Goal: Transaction & Acquisition: Purchase product/service

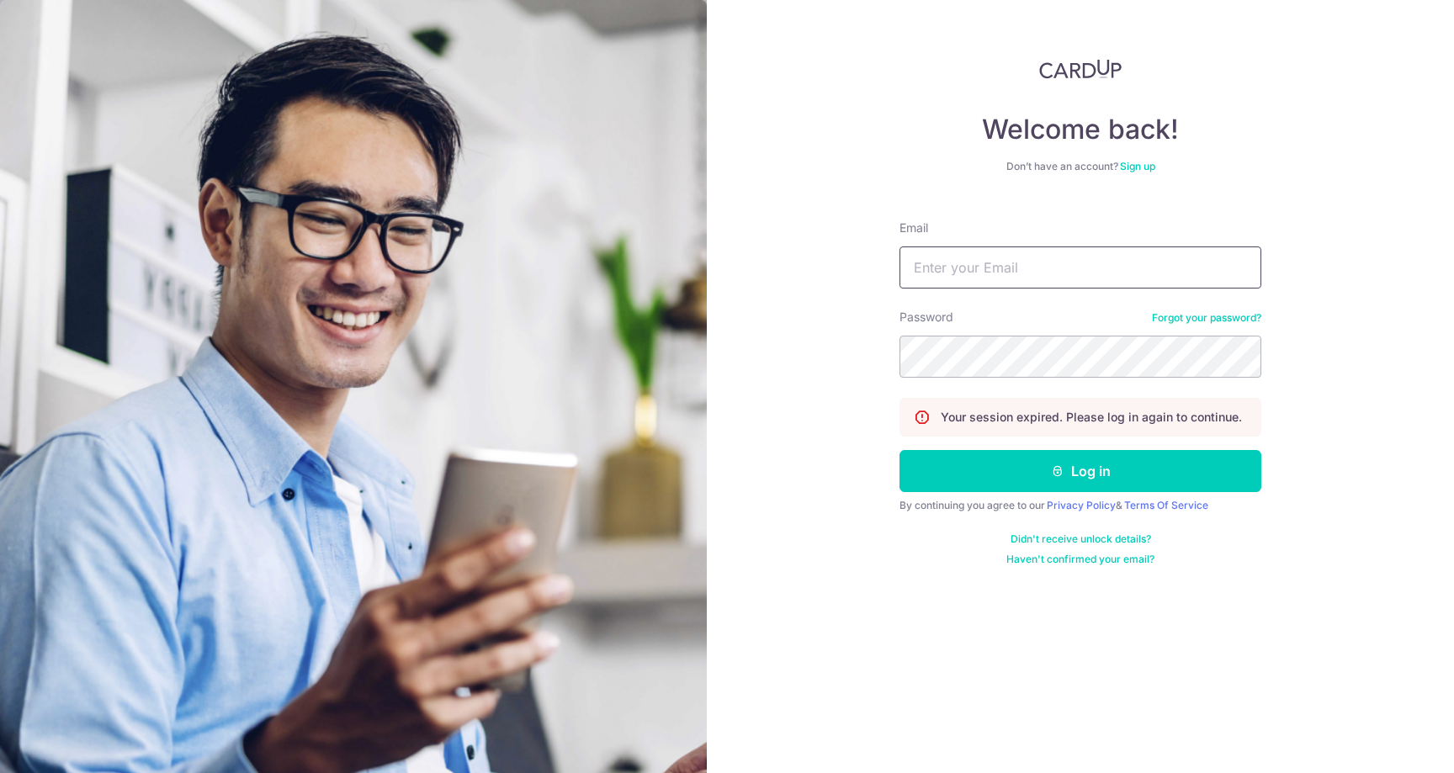
click at [1042, 267] on input "Email" at bounding box center [1081, 268] width 362 height 42
type input "hello.adrian.ang@gmail.com"
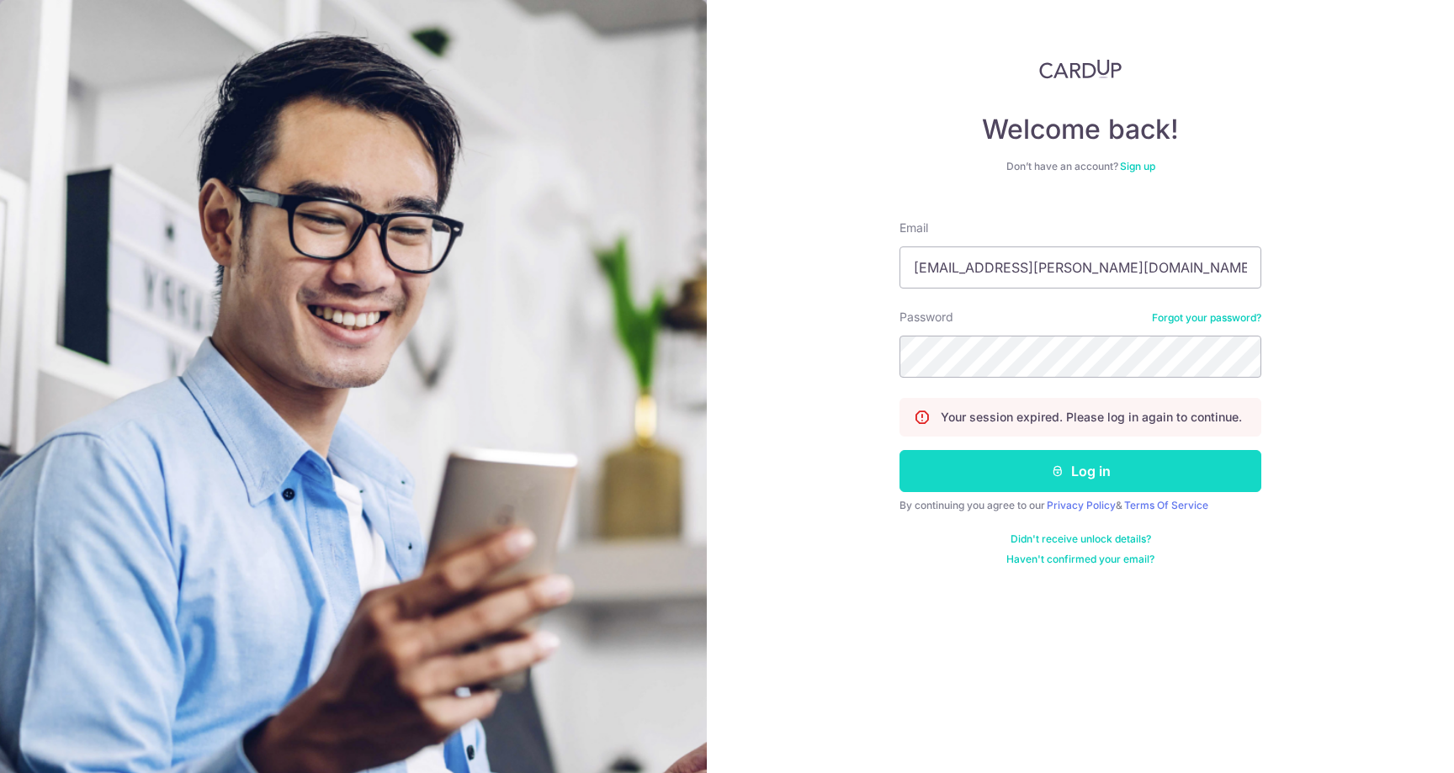
click at [1051, 469] on button "Log in" at bounding box center [1081, 471] width 362 height 42
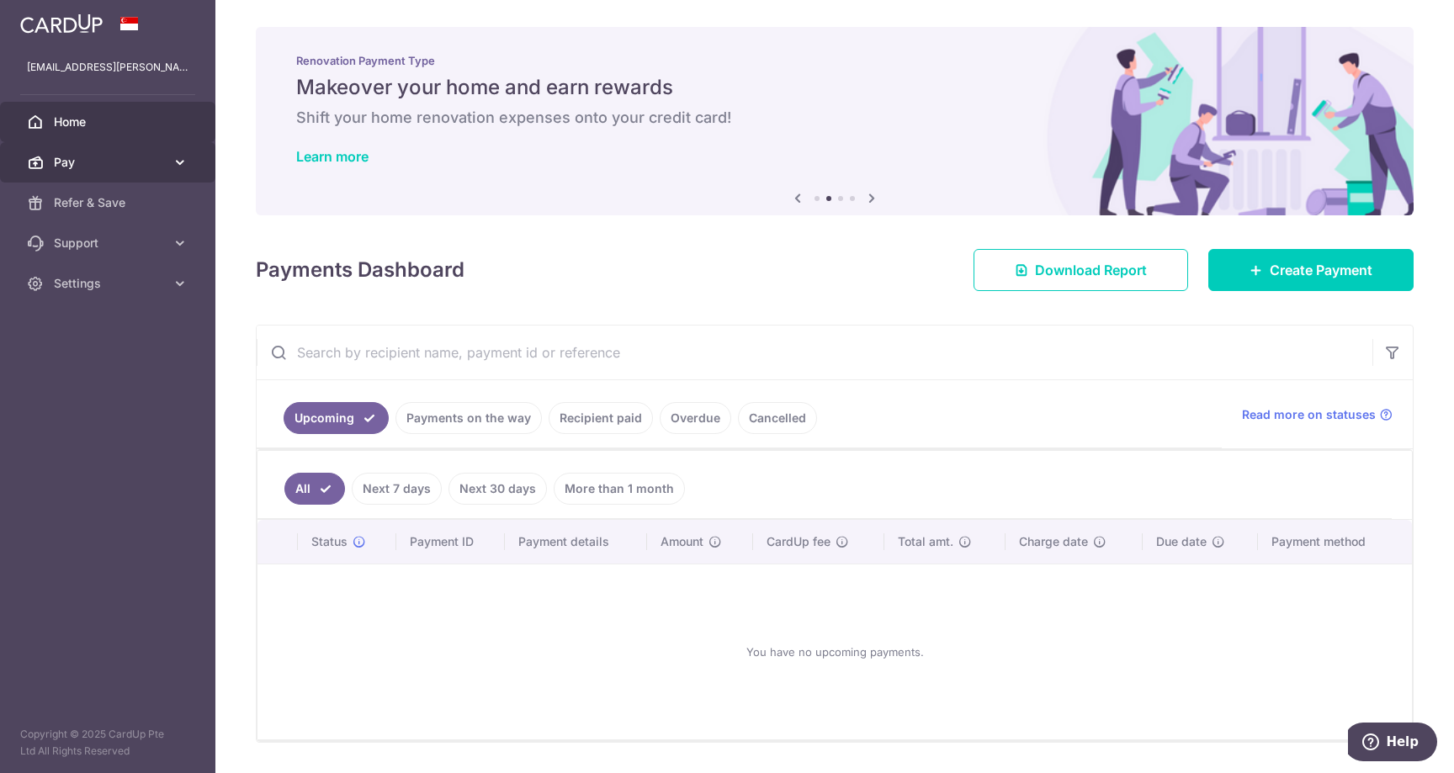
click at [95, 158] on span "Pay" at bounding box center [109, 162] width 111 height 17
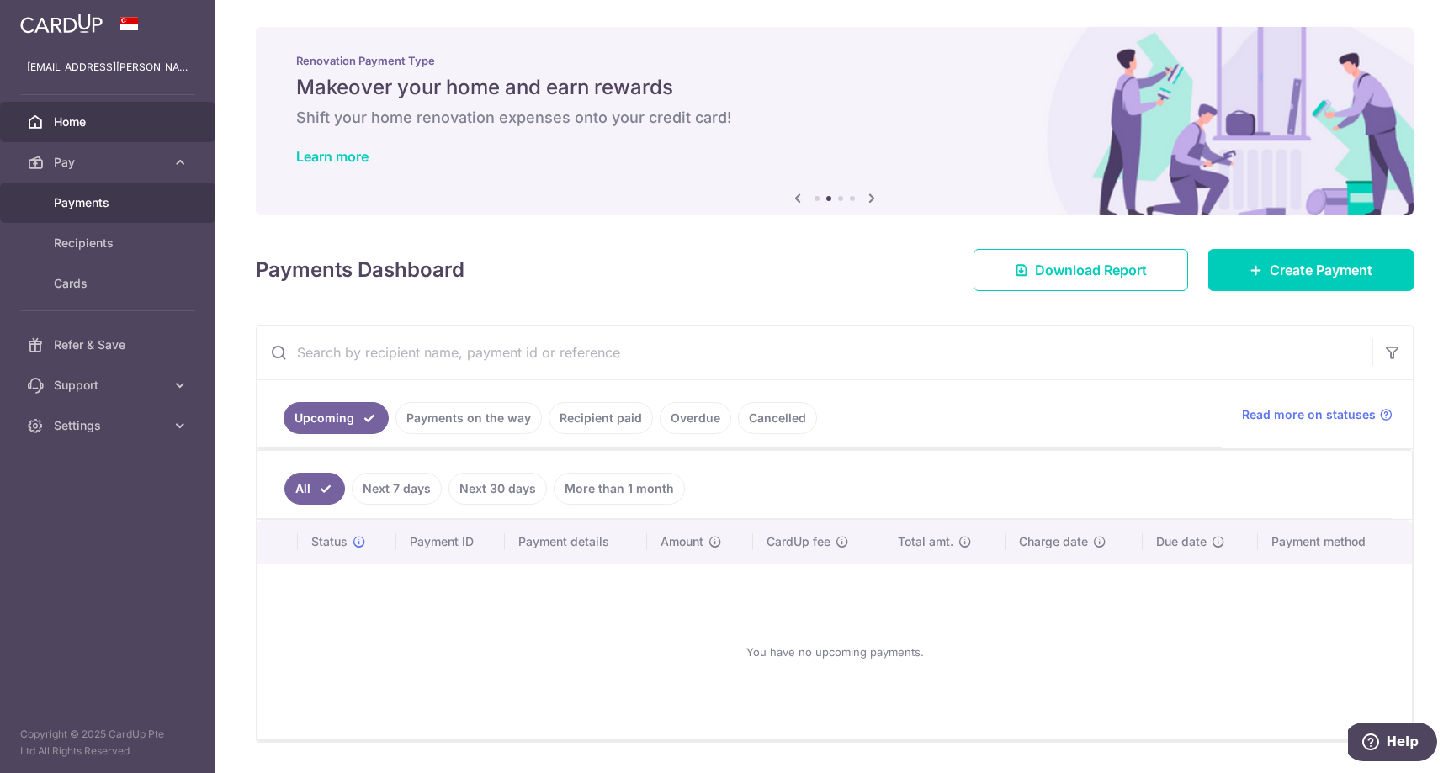
click at [88, 198] on span "Payments" at bounding box center [109, 202] width 111 height 17
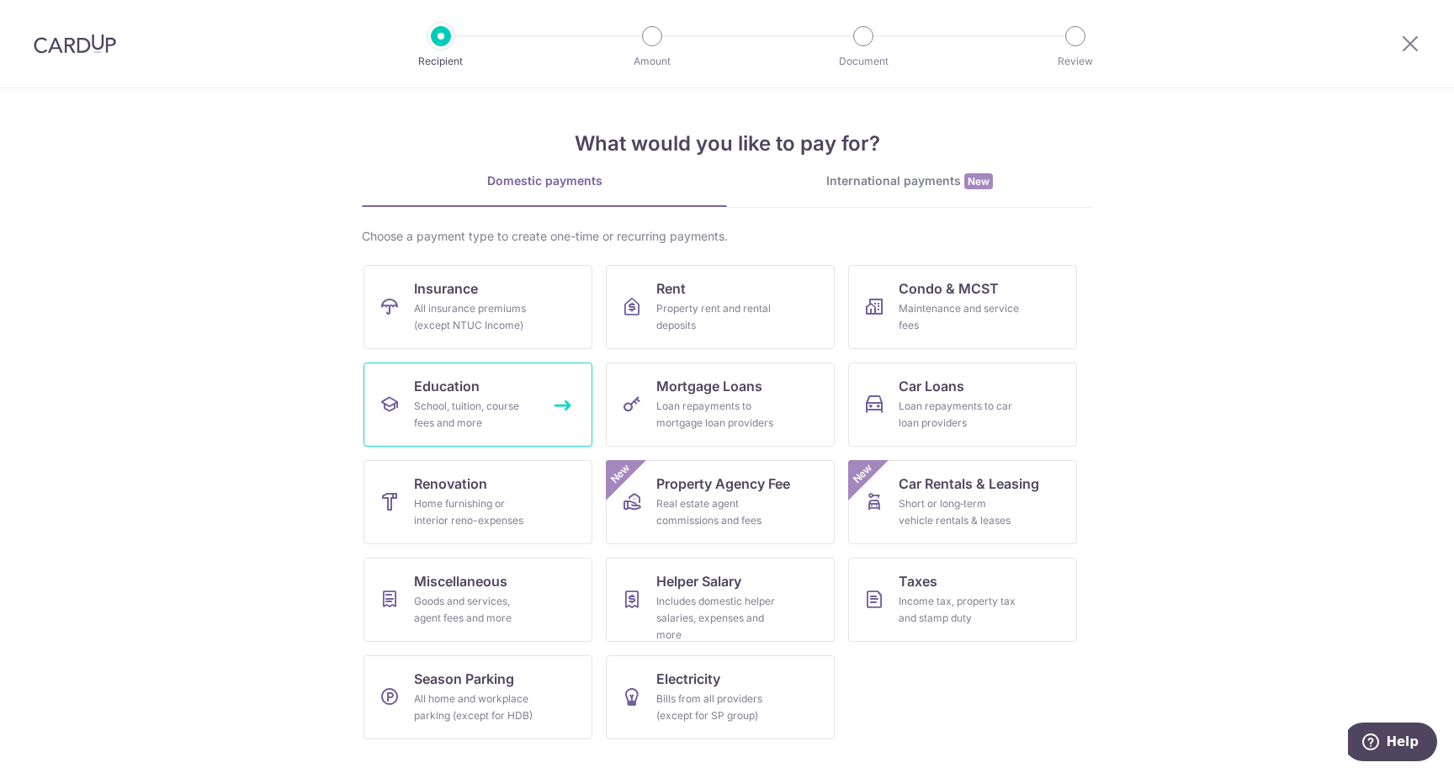
click at [494, 401] on div "School, tuition, course fees and more" at bounding box center [474, 415] width 121 height 34
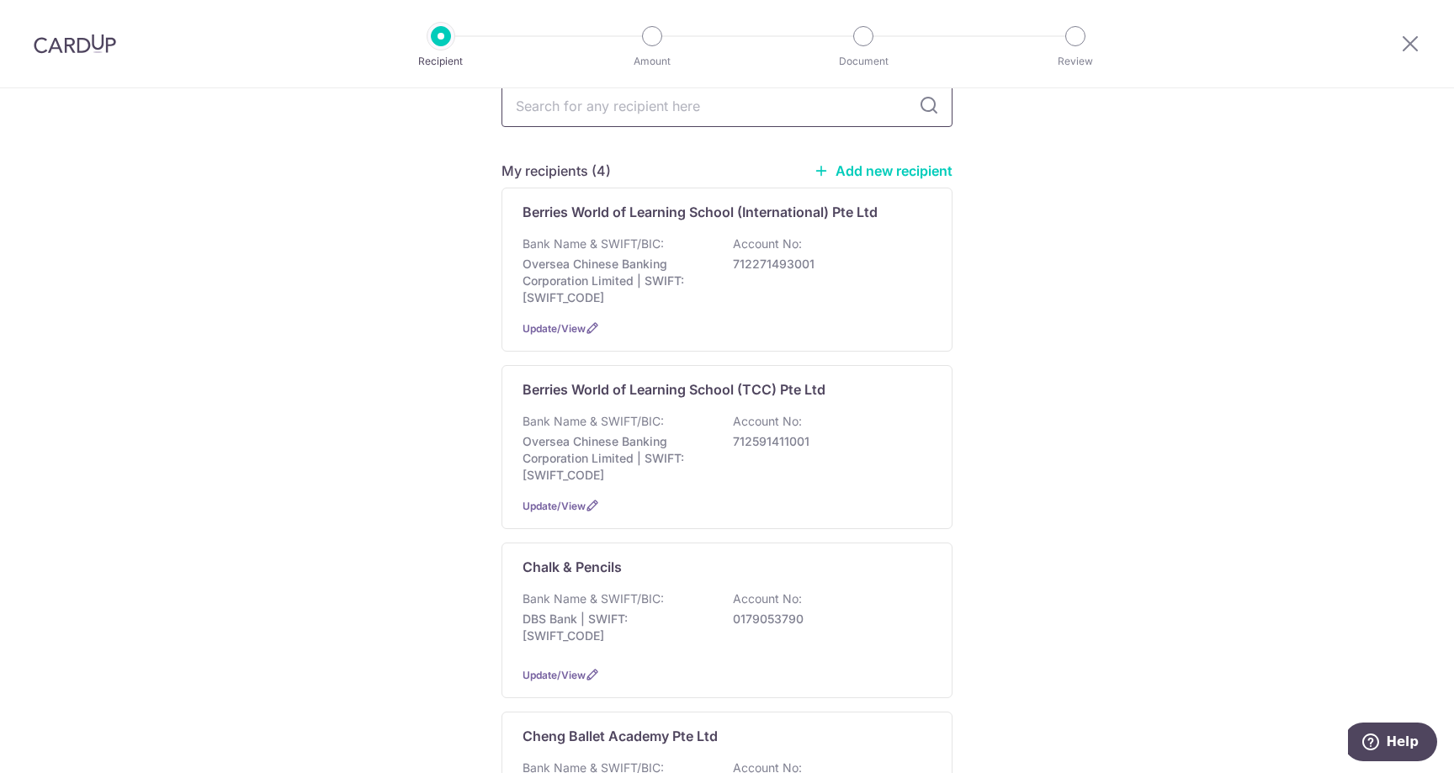
scroll to position [88, 0]
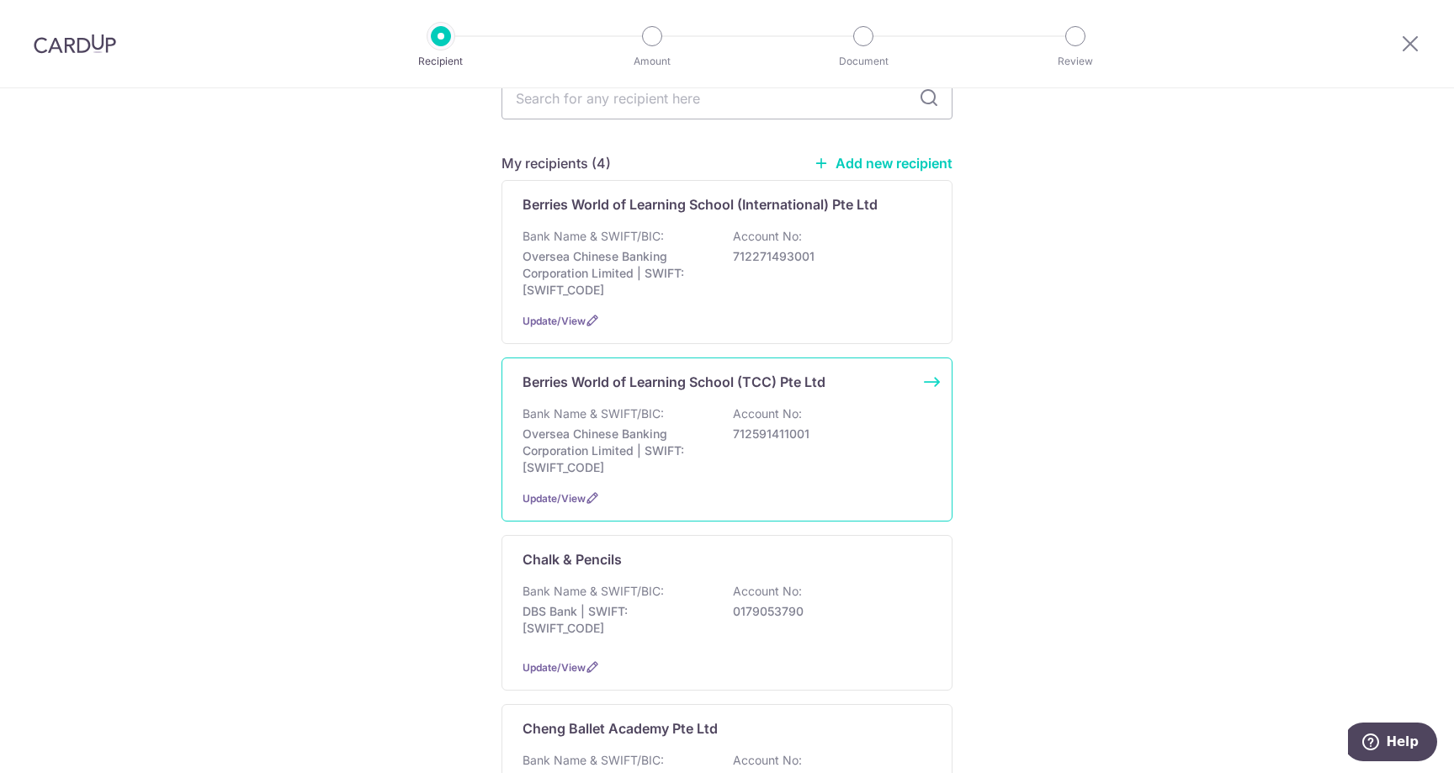
click at [893, 438] on div "Bank Name & SWIFT/BIC: Oversea Chinese Banking Corporation Limited | SWIFT: OCB…" at bounding box center [727, 441] width 409 height 71
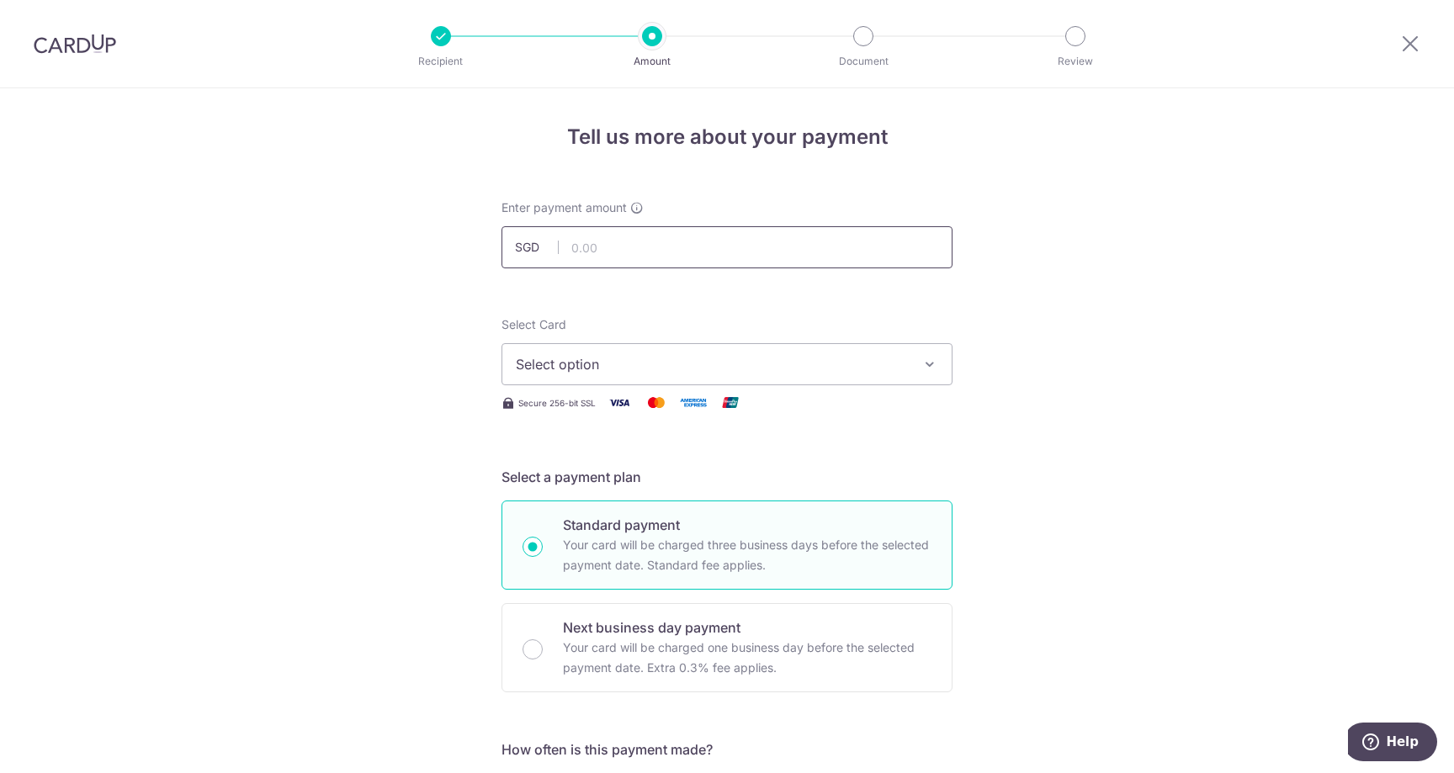
click at [745, 252] on input "text" at bounding box center [727, 247] width 451 height 42
type input "1,196.28"
click at [779, 361] on span "Select option" at bounding box center [712, 364] width 392 height 20
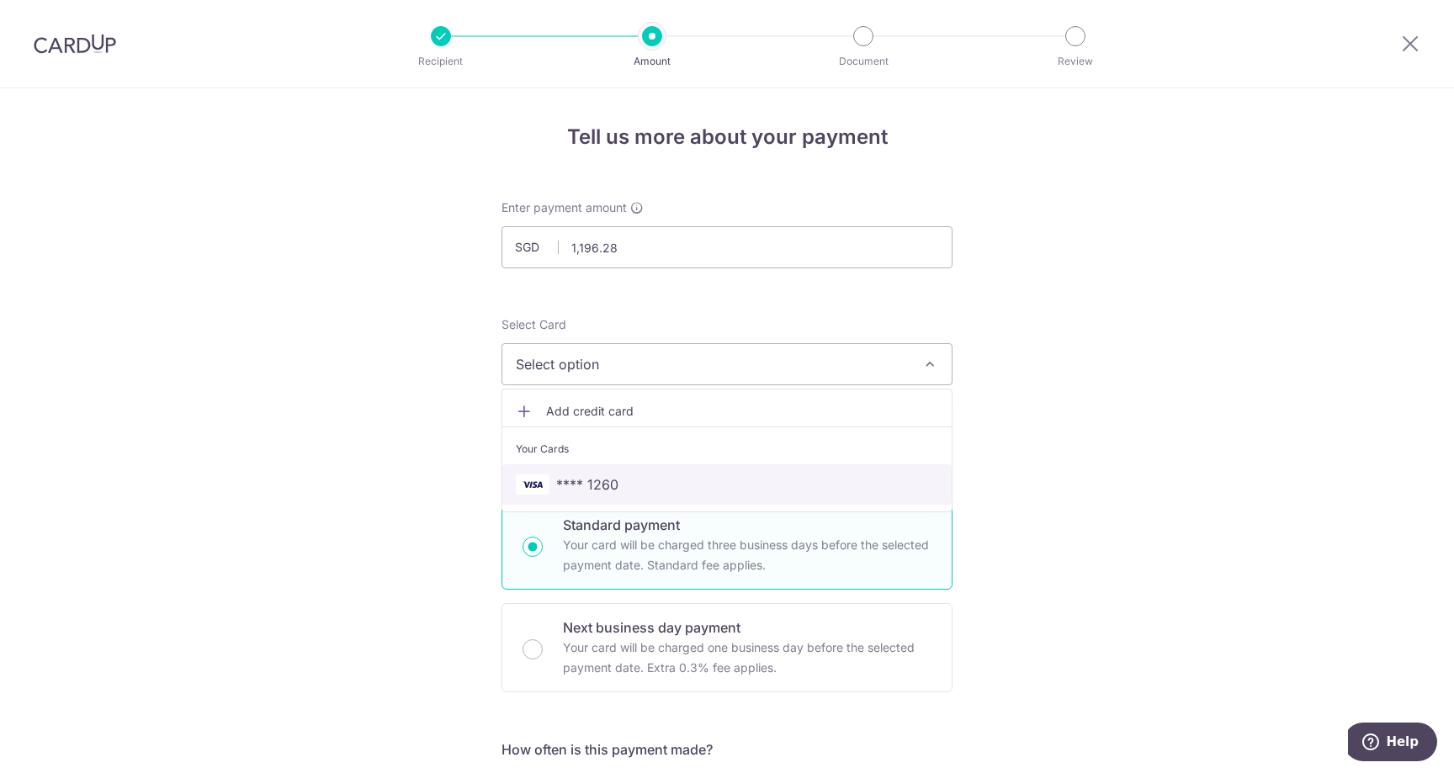
click at [694, 485] on span "**** 1260" at bounding box center [727, 485] width 422 height 20
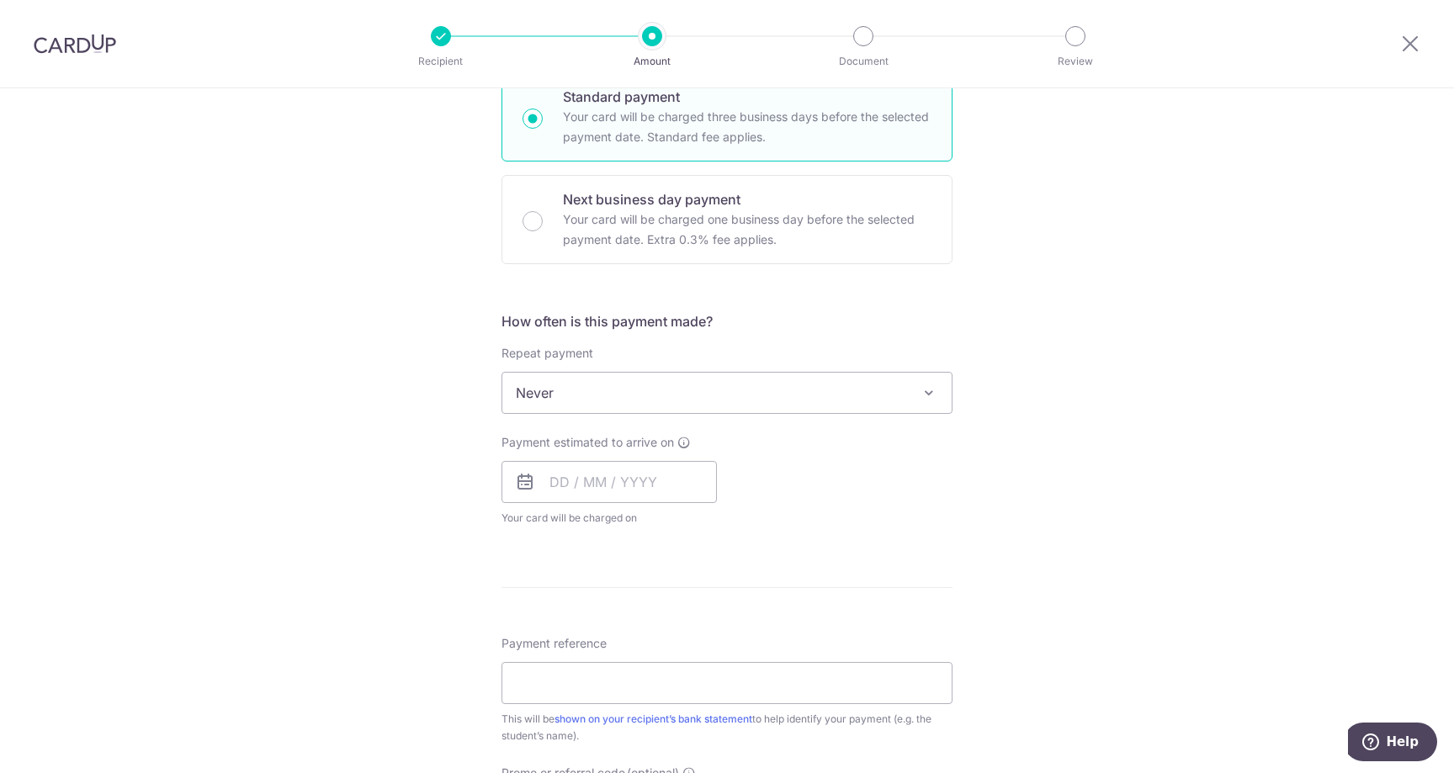
scroll to position [427, 0]
click at [654, 484] on input "text" at bounding box center [609, 483] width 215 height 42
click at [698, 667] on link "17" at bounding box center [704, 669] width 27 height 27
type input "[DATE]"
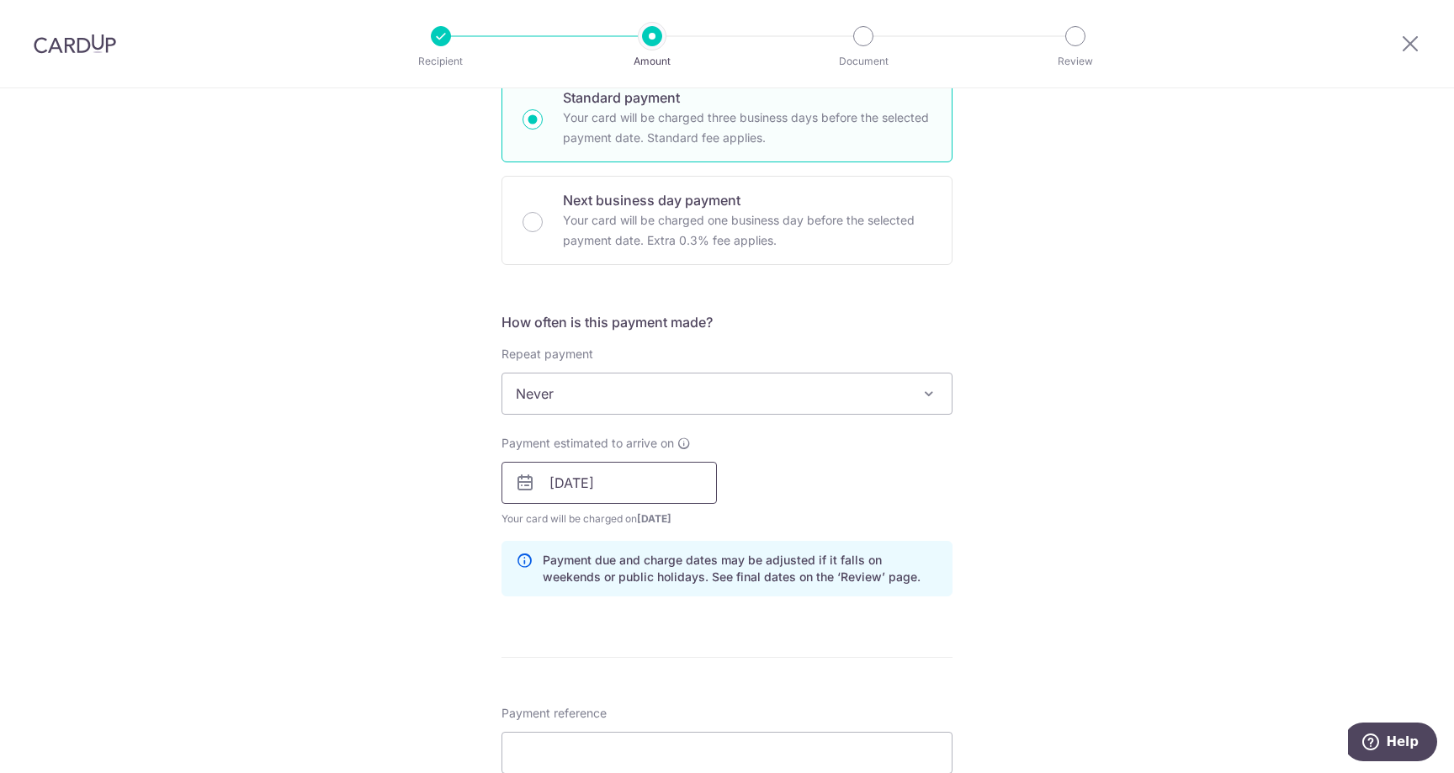
click at [679, 480] on input "[DATE]" at bounding box center [609, 483] width 215 height 42
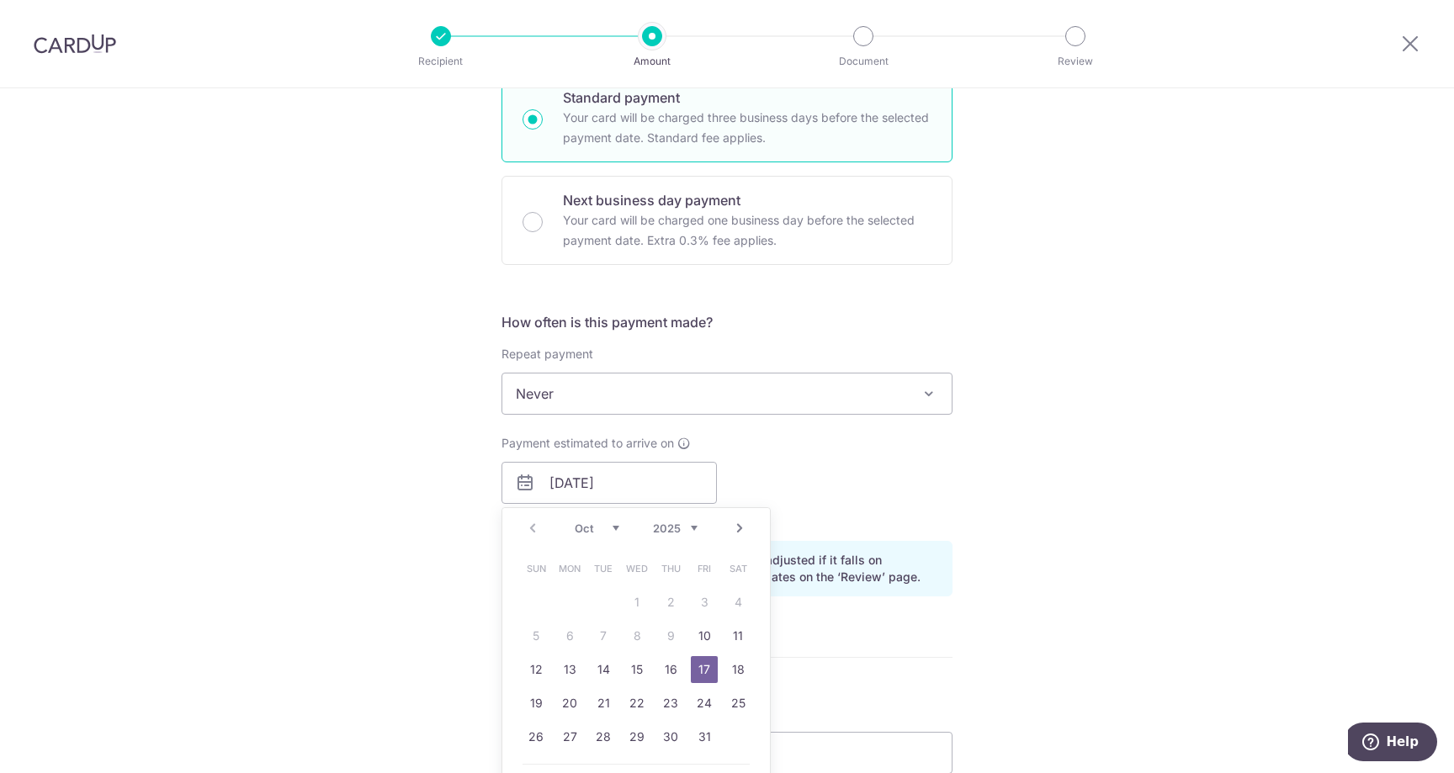
drag, startPoint x: 706, startPoint y: 664, endPoint x: 904, endPoint y: 580, distance: 214.9
click at [706, 664] on link "17" at bounding box center [704, 669] width 27 height 27
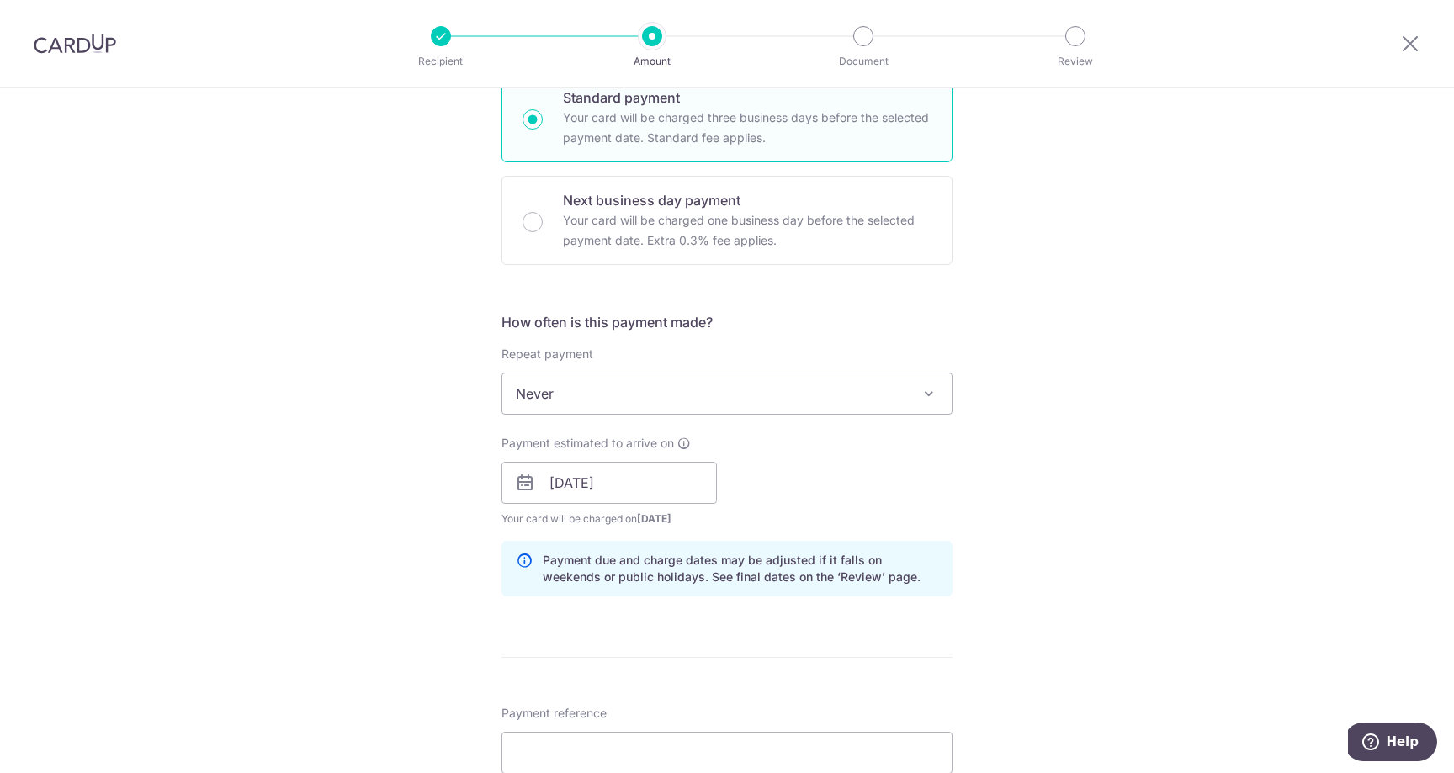
click at [1096, 493] on div "Tell us more about your payment Enter payment amount SGD 1,196.28 1196.28 Selec…" at bounding box center [727, 456] width 1454 height 1591
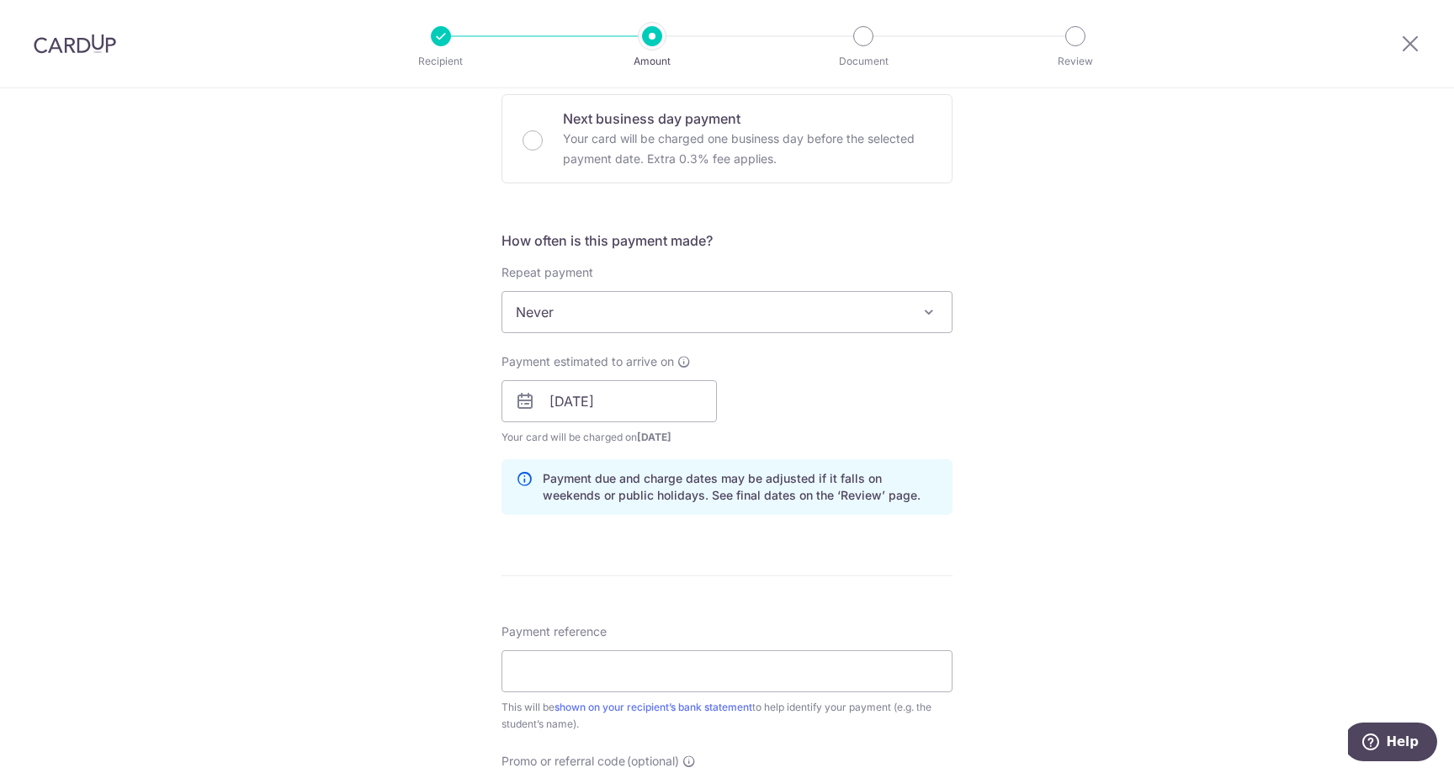
scroll to position [516, 0]
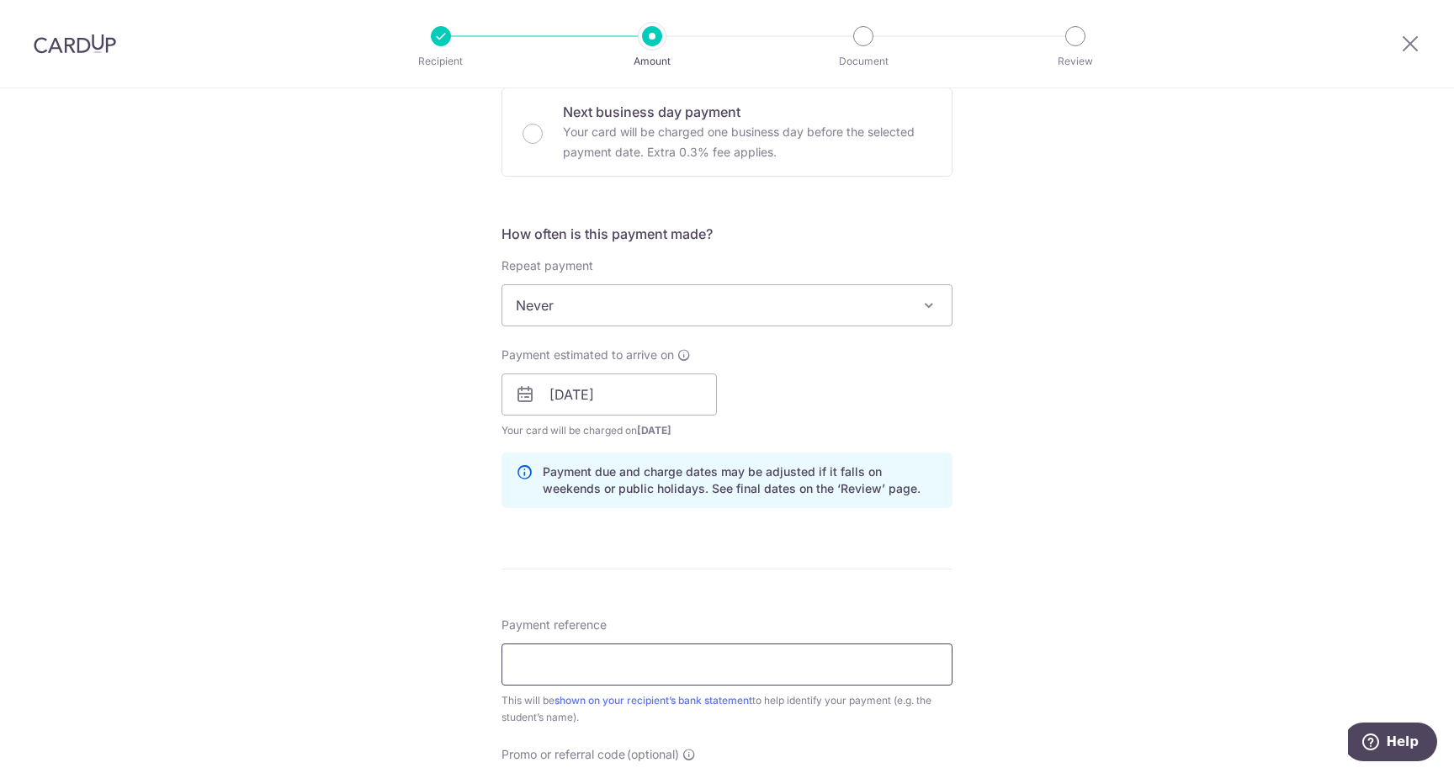
click at [689, 667] on input "Payment reference" at bounding box center [727, 665] width 451 height 42
paste input "DT-I25003011"
type input "DT-I25003011 Alexa Ang Yan Ying"
click at [1080, 627] on div "Tell us more about your payment Enter payment amount SGD 1,196.28 1196.28 Selec…" at bounding box center [727, 368] width 1454 height 1591
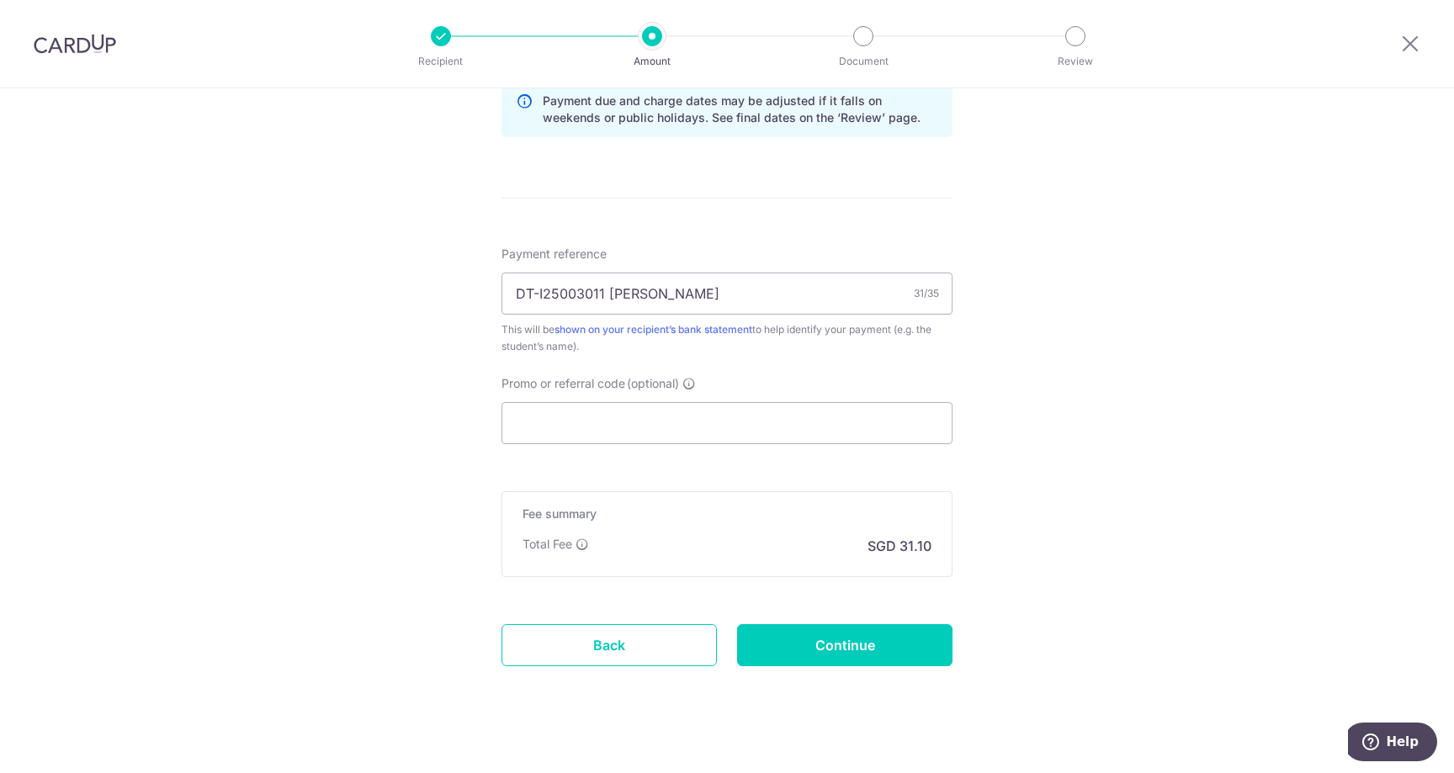
scroll to position [907, 0]
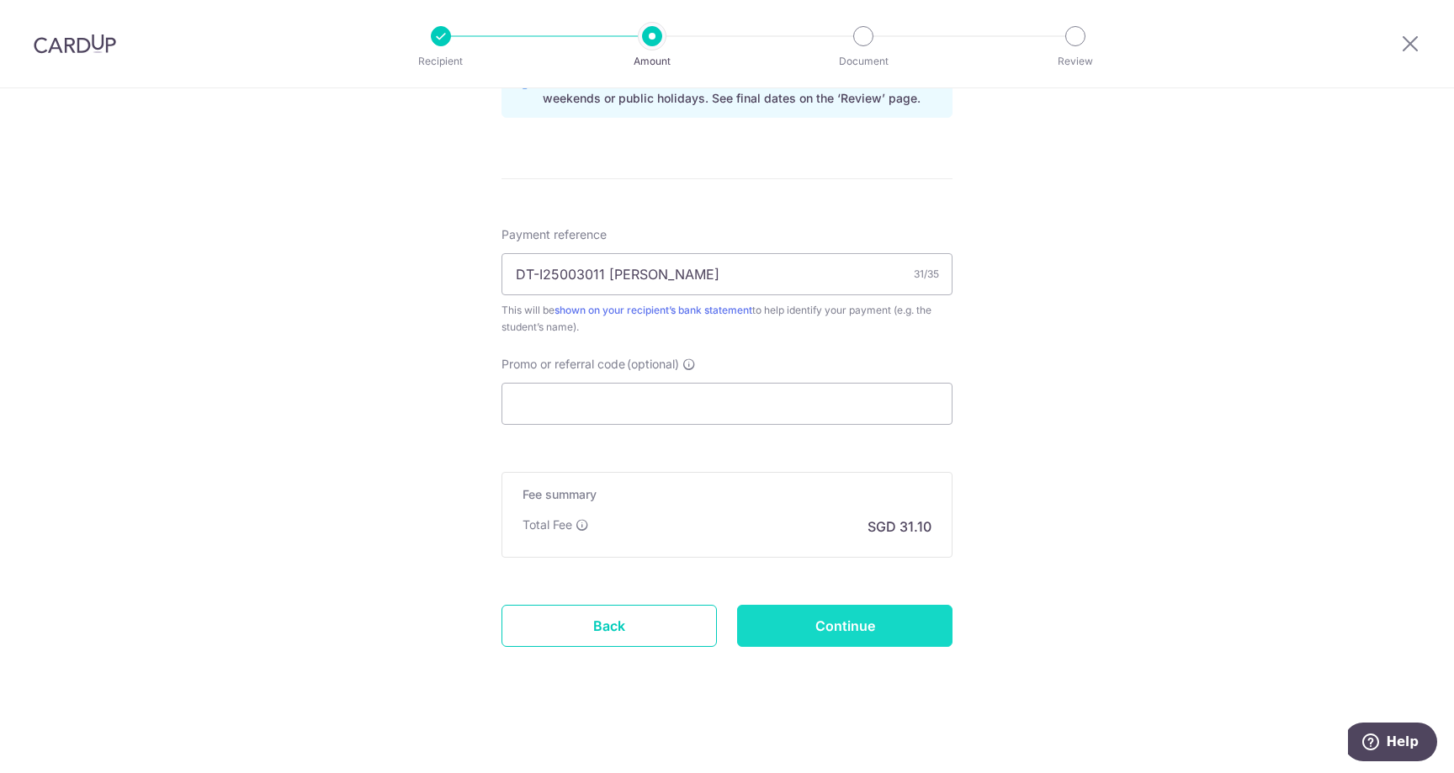
click at [925, 629] on input "Continue" at bounding box center [844, 626] width 215 height 42
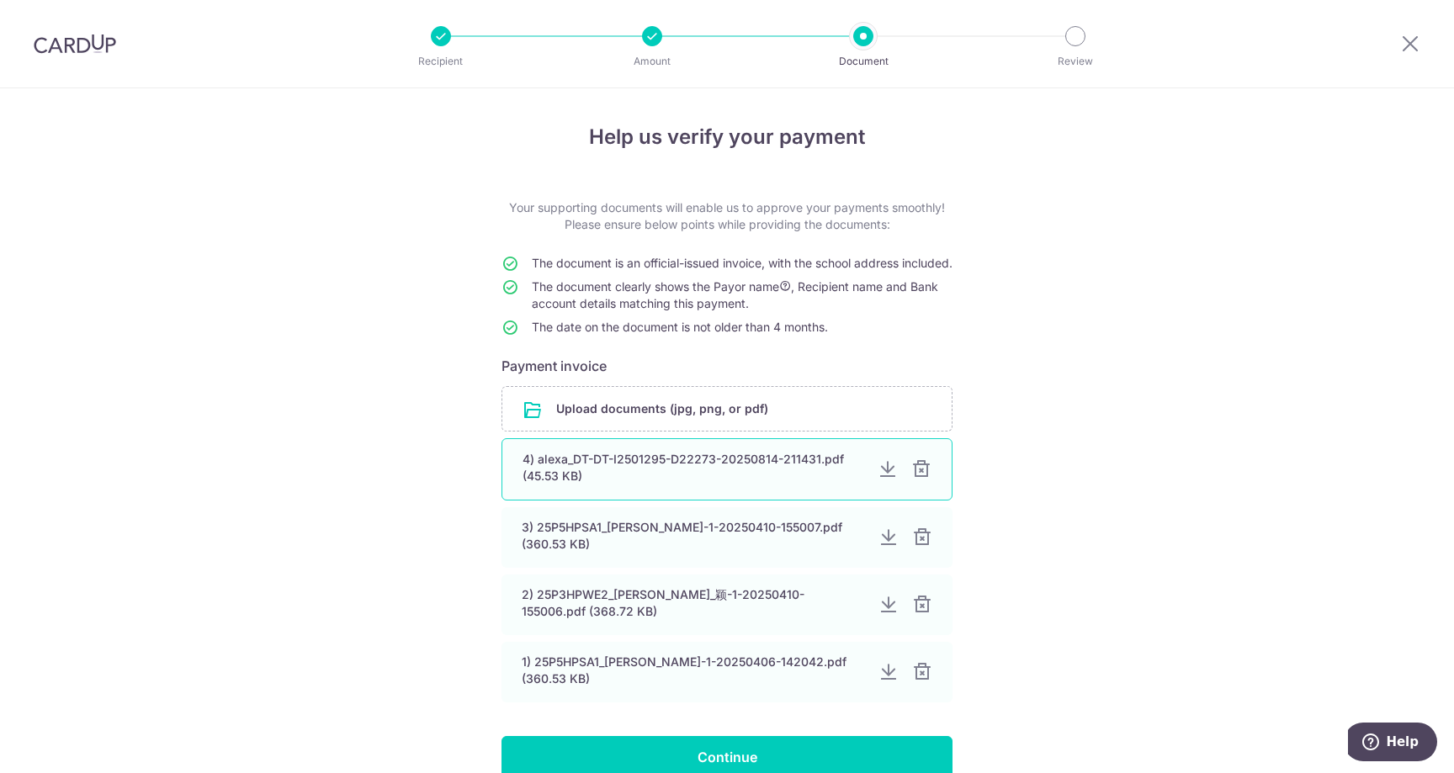
click at [922, 480] on div at bounding box center [921, 469] width 20 height 20
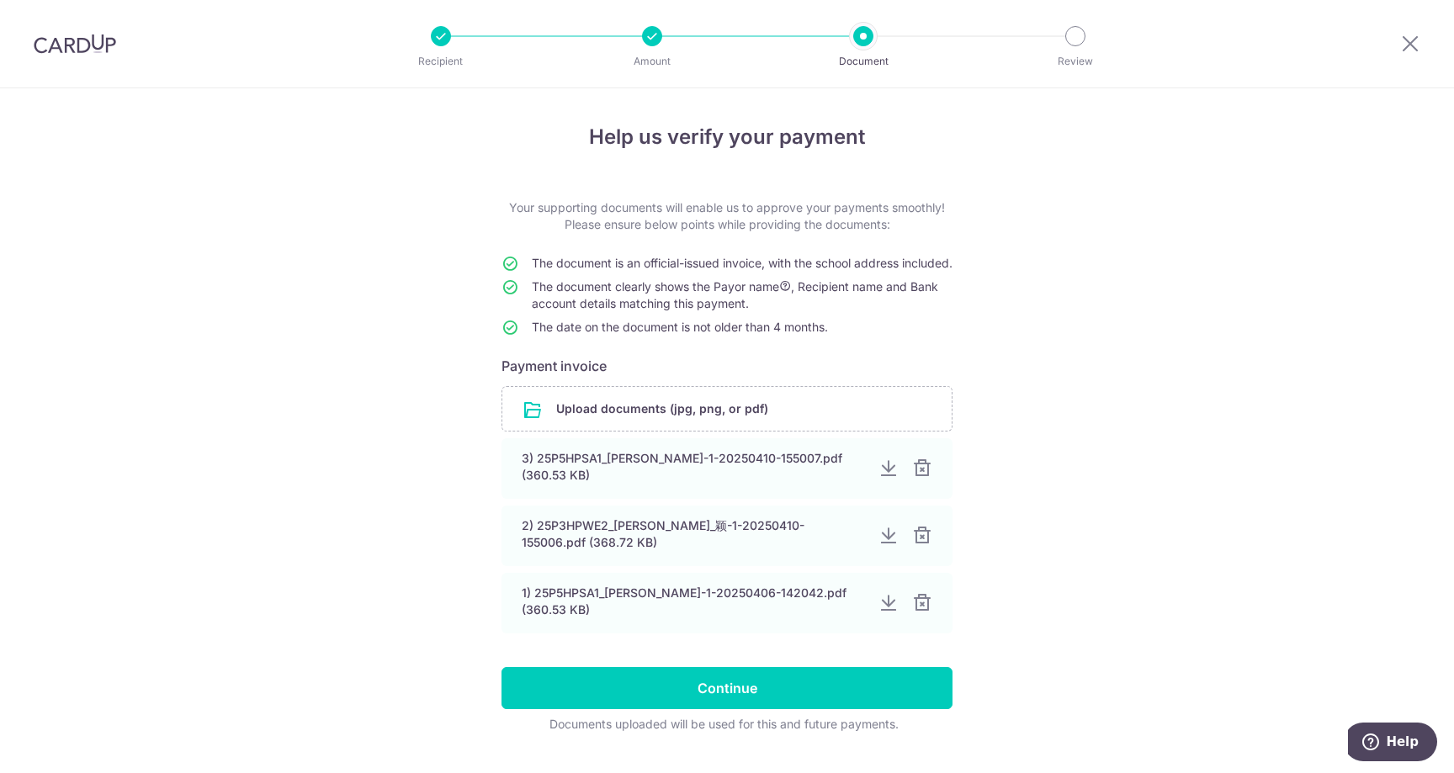
click at [922, 479] on div at bounding box center [922, 469] width 20 height 20
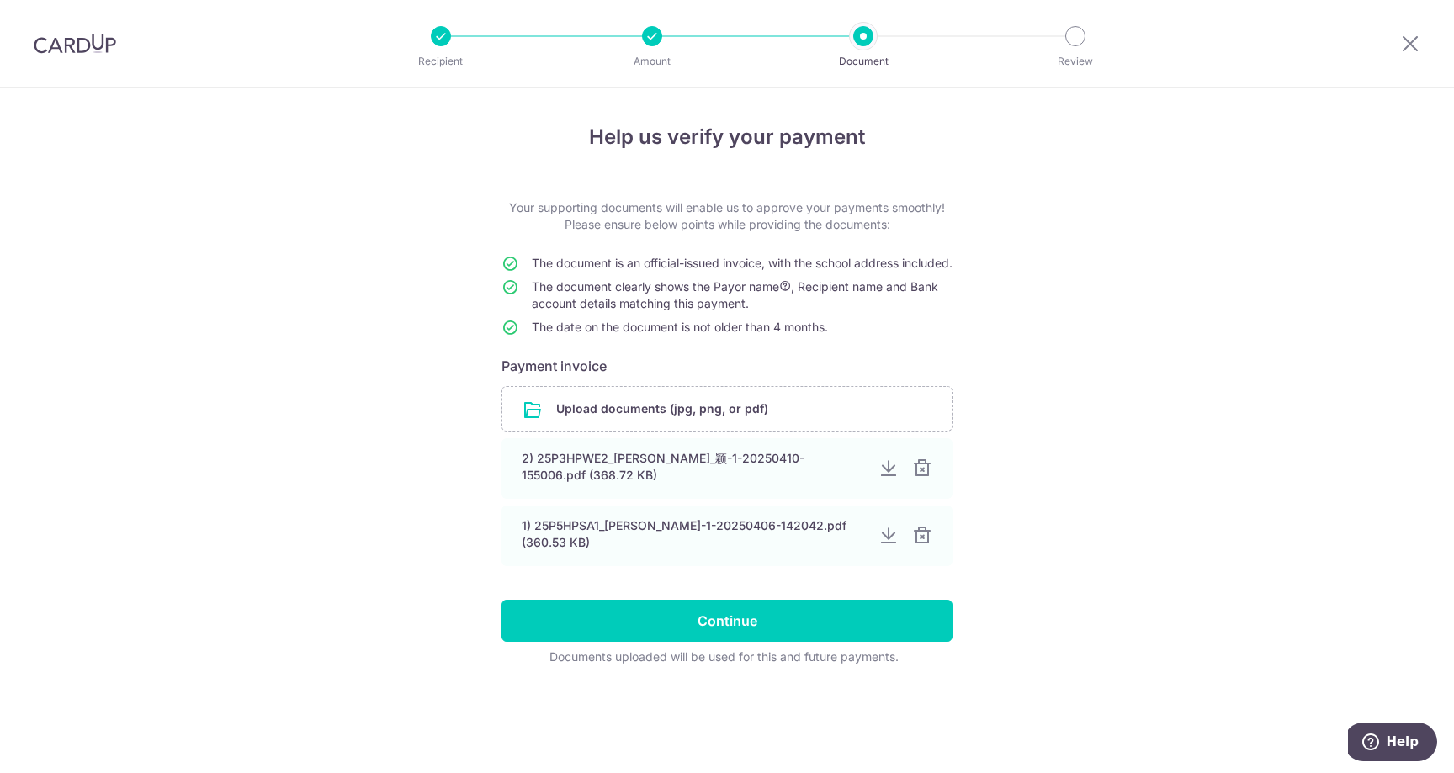
click at [922, 479] on div at bounding box center [922, 469] width 20 height 20
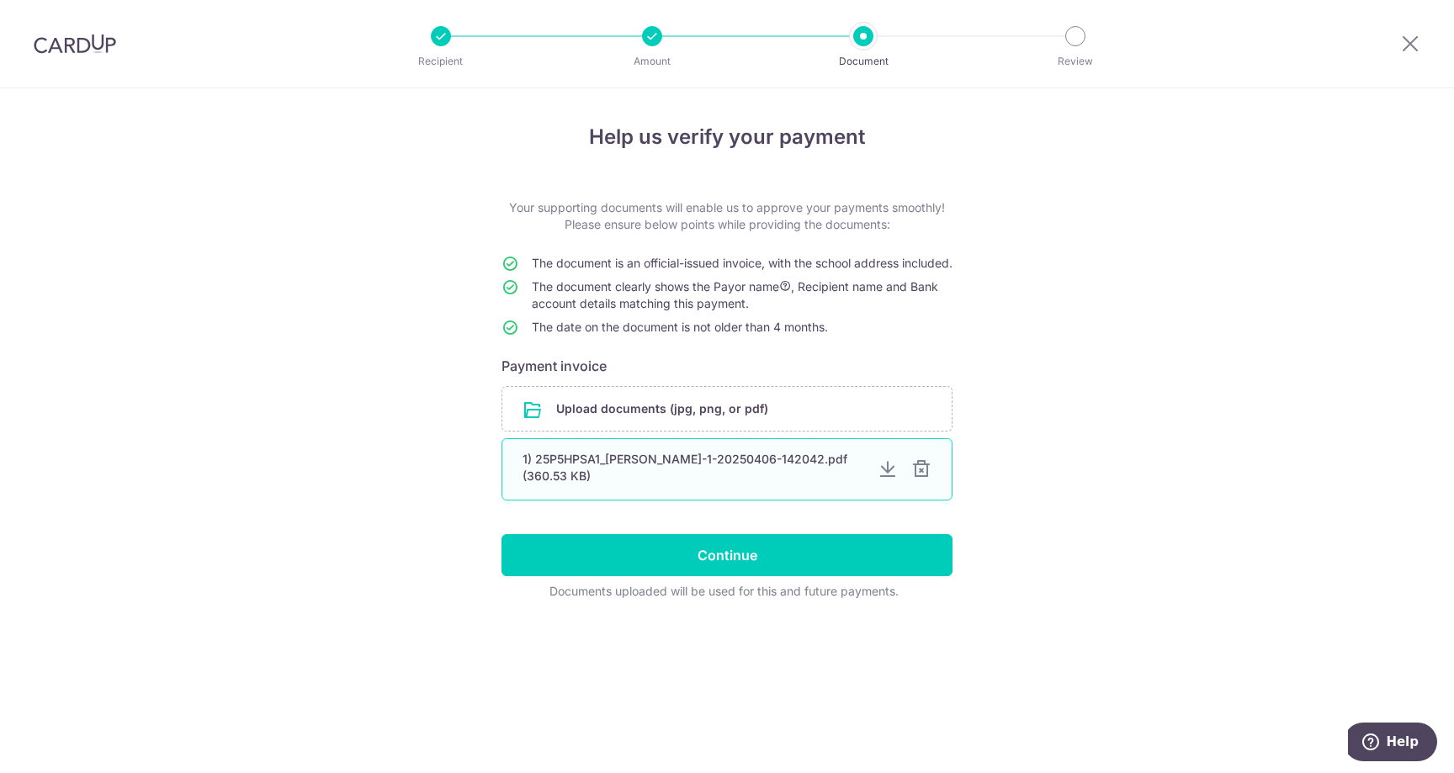
click at [922, 480] on div at bounding box center [921, 469] width 20 height 20
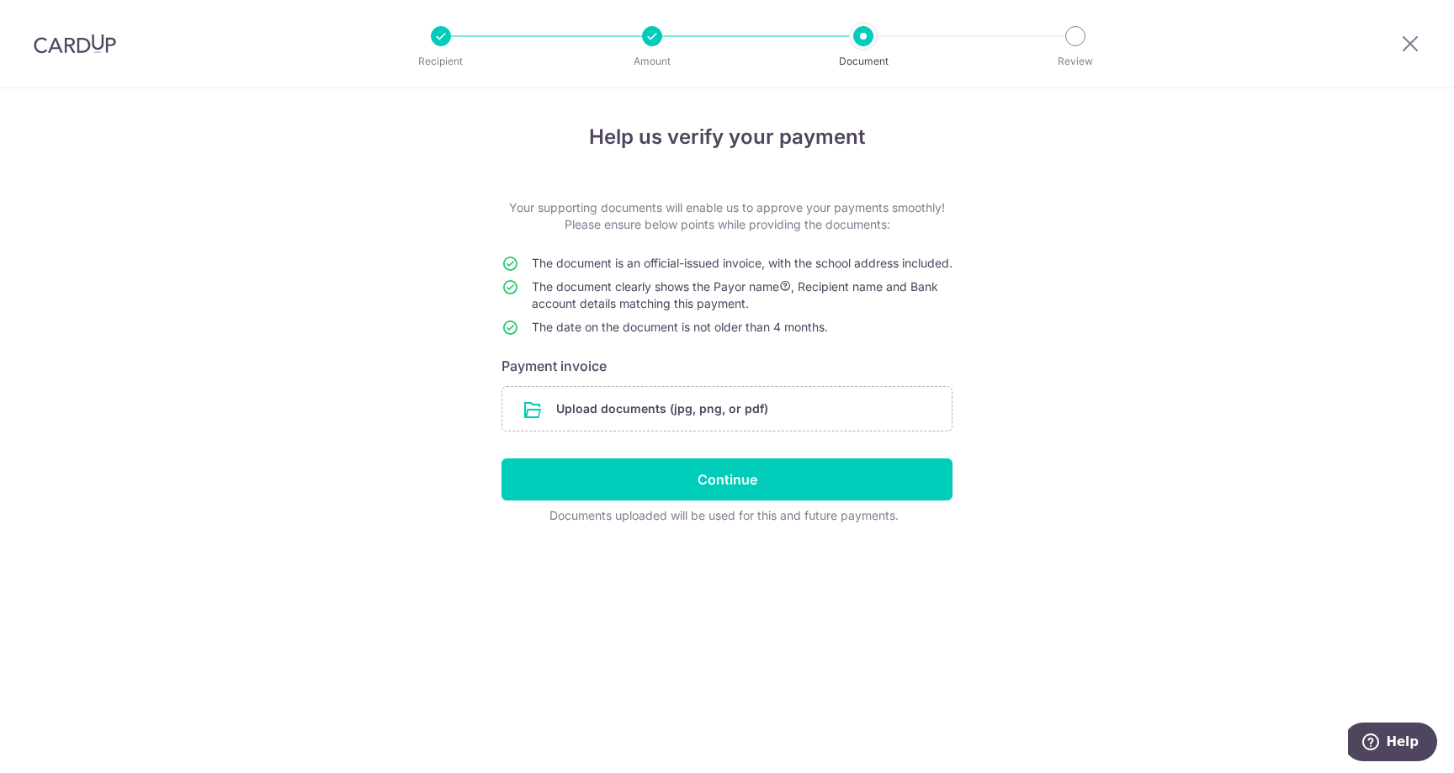
click at [1106, 506] on div "Help us verify your payment Your supporting documents will enable us to approve…" at bounding box center [727, 430] width 1454 height 685
click at [750, 423] on input "file" at bounding box center [726, 409] width 449 height 44
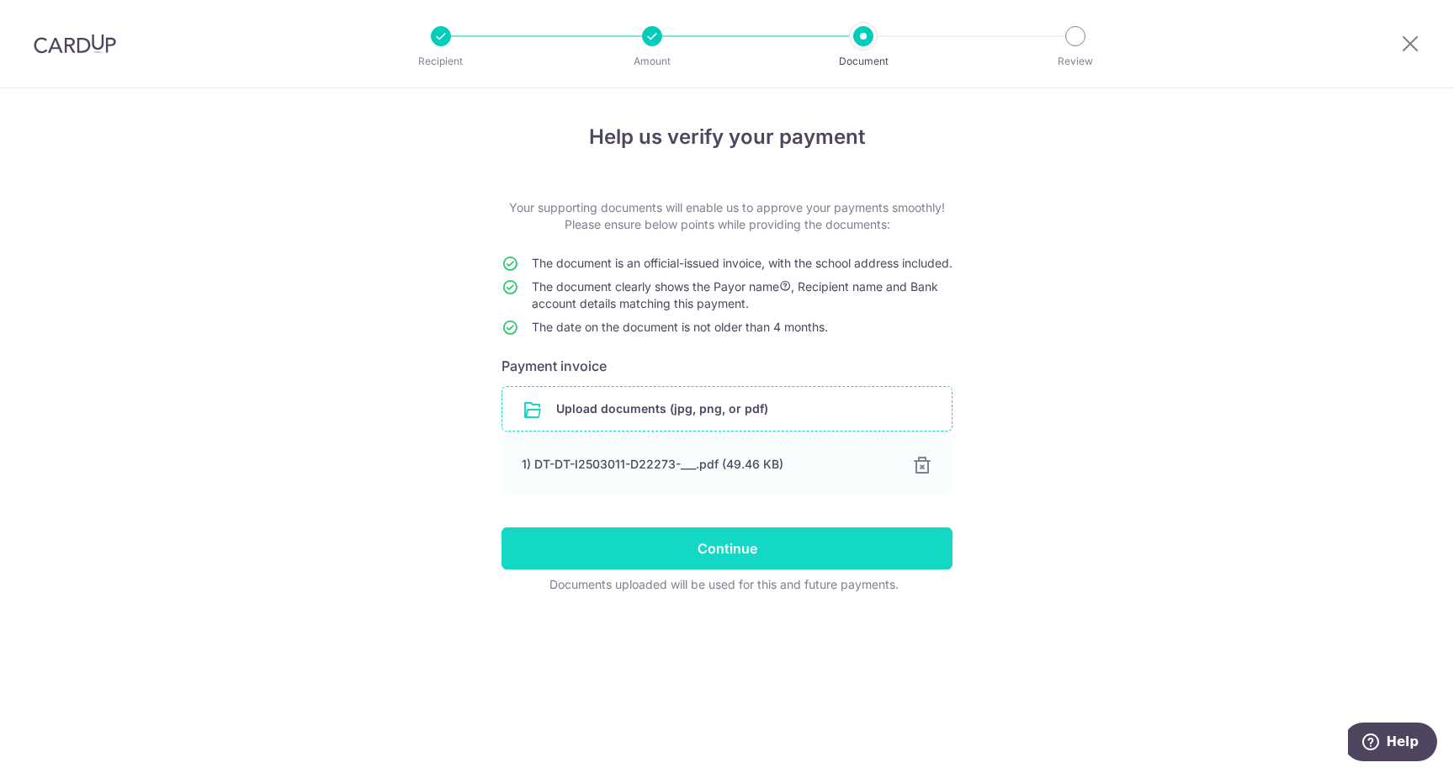
click at [820, 560] on input "Continue" at bounding box center [727, 549] width 451 height 42
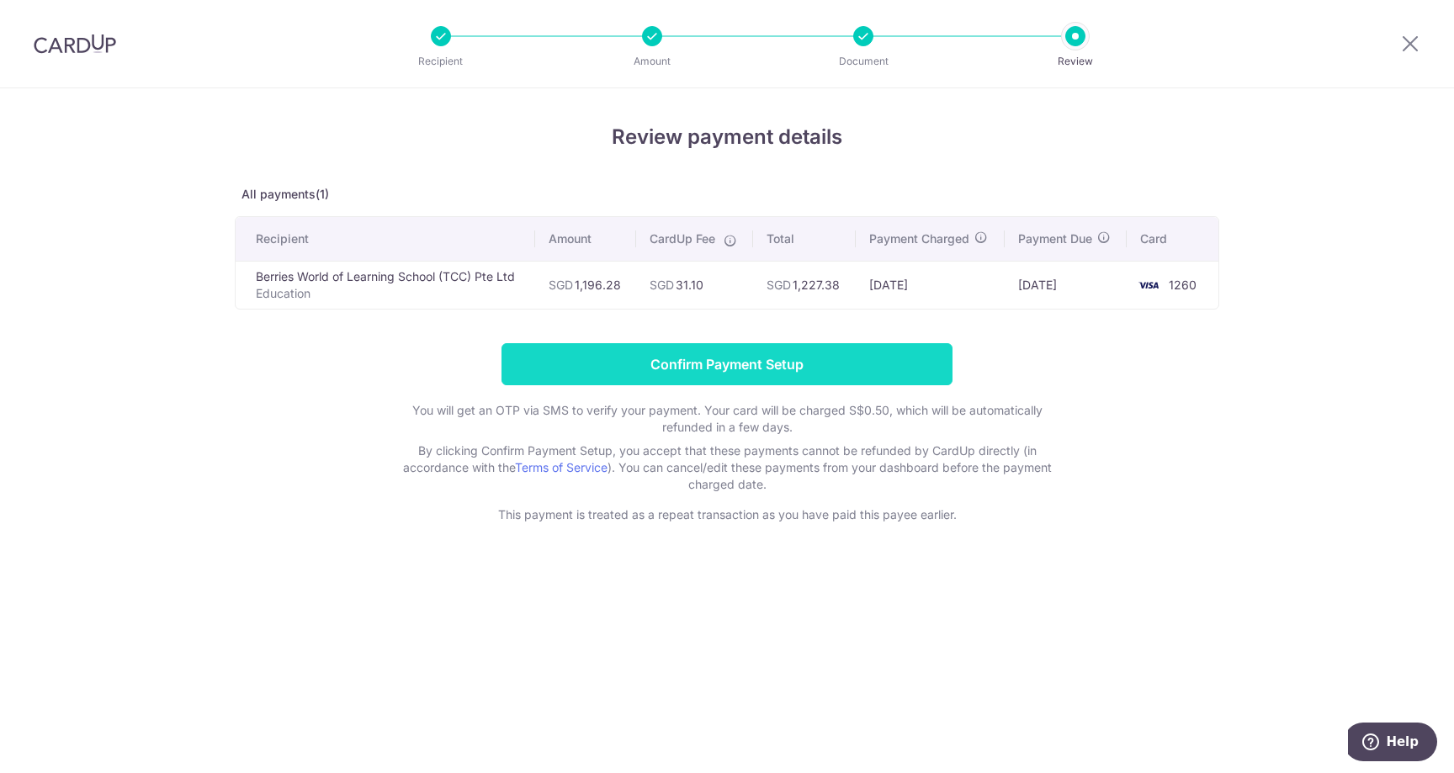
click at [791, 366] on input "Confirm Payment Setup" at bounding box center [727, 364] width 451 height 42
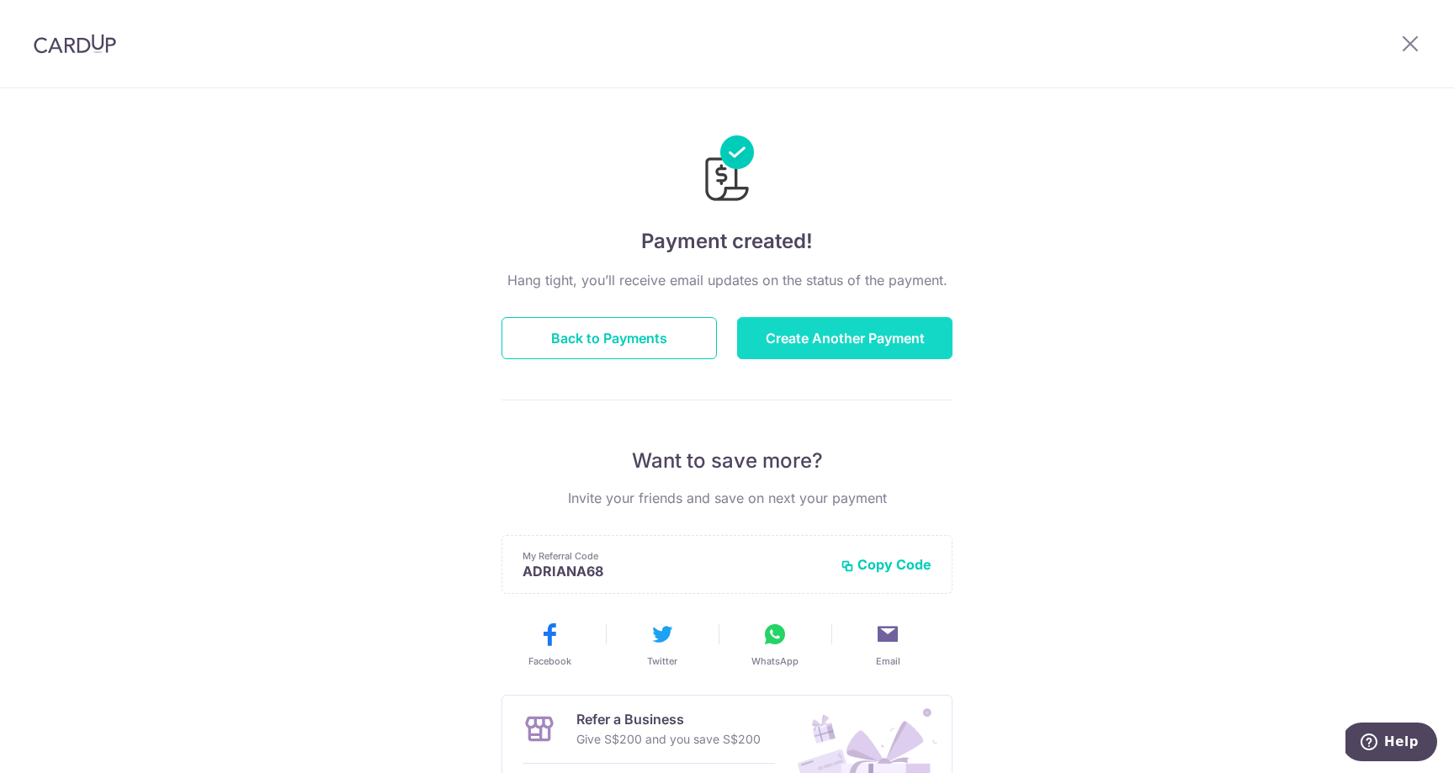
click at [915, 332] on button "Create Another Payment" at bounding box center [844, 338] width 215 height 42
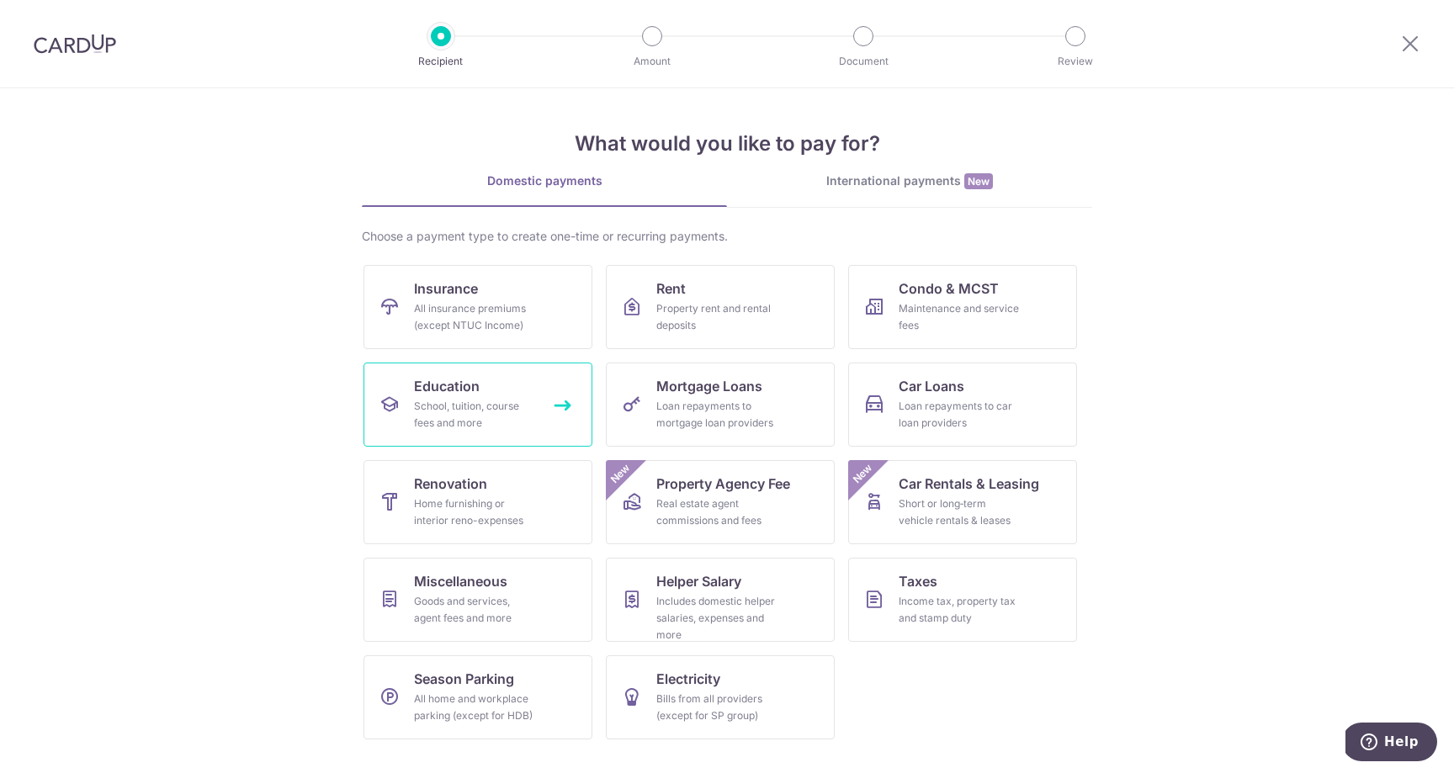
click at [522, 411] on div "School, tuition, course fees and more" at bounding box center [474, 415] width 121 height 34
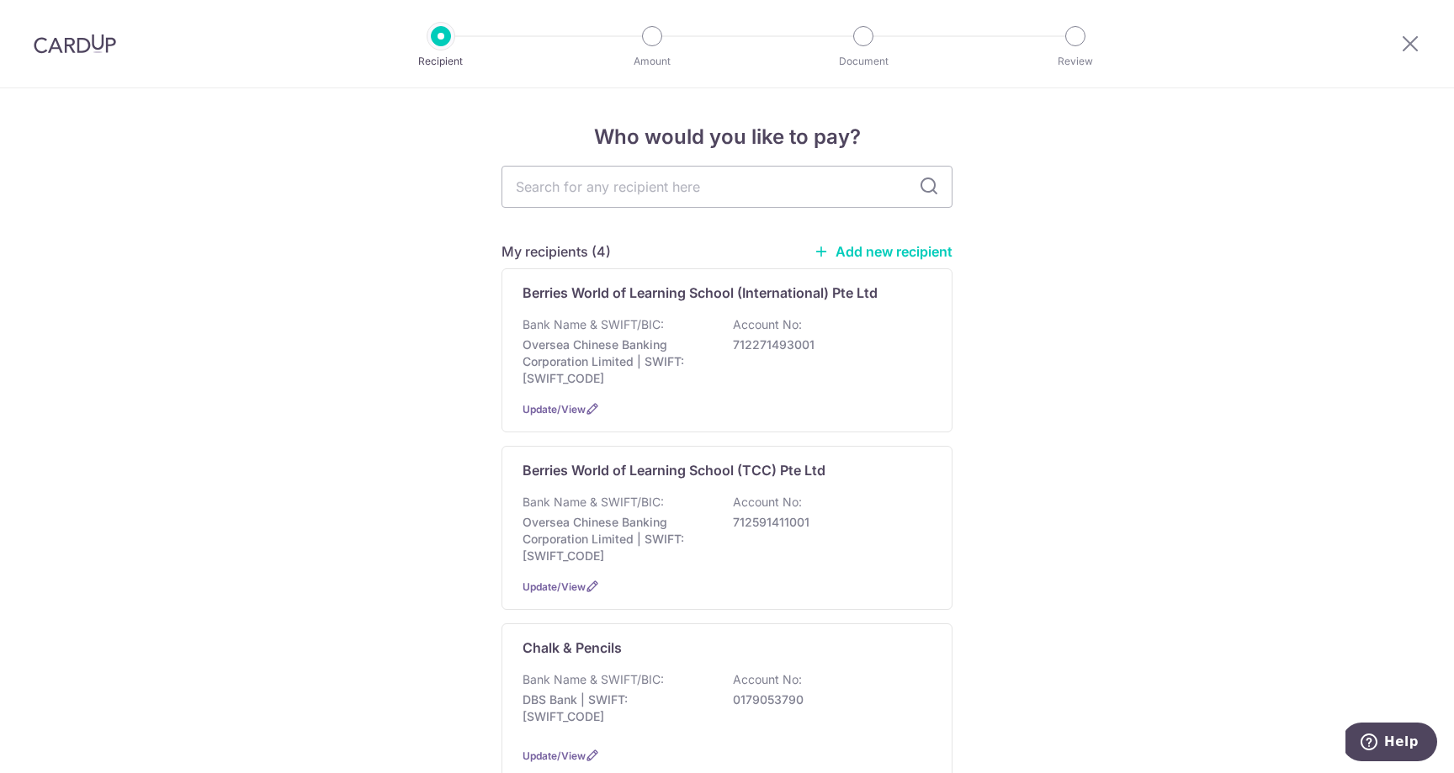
click at [846, 337] on p "712271493001" at bounding box center [827, 345] width 188 height 17
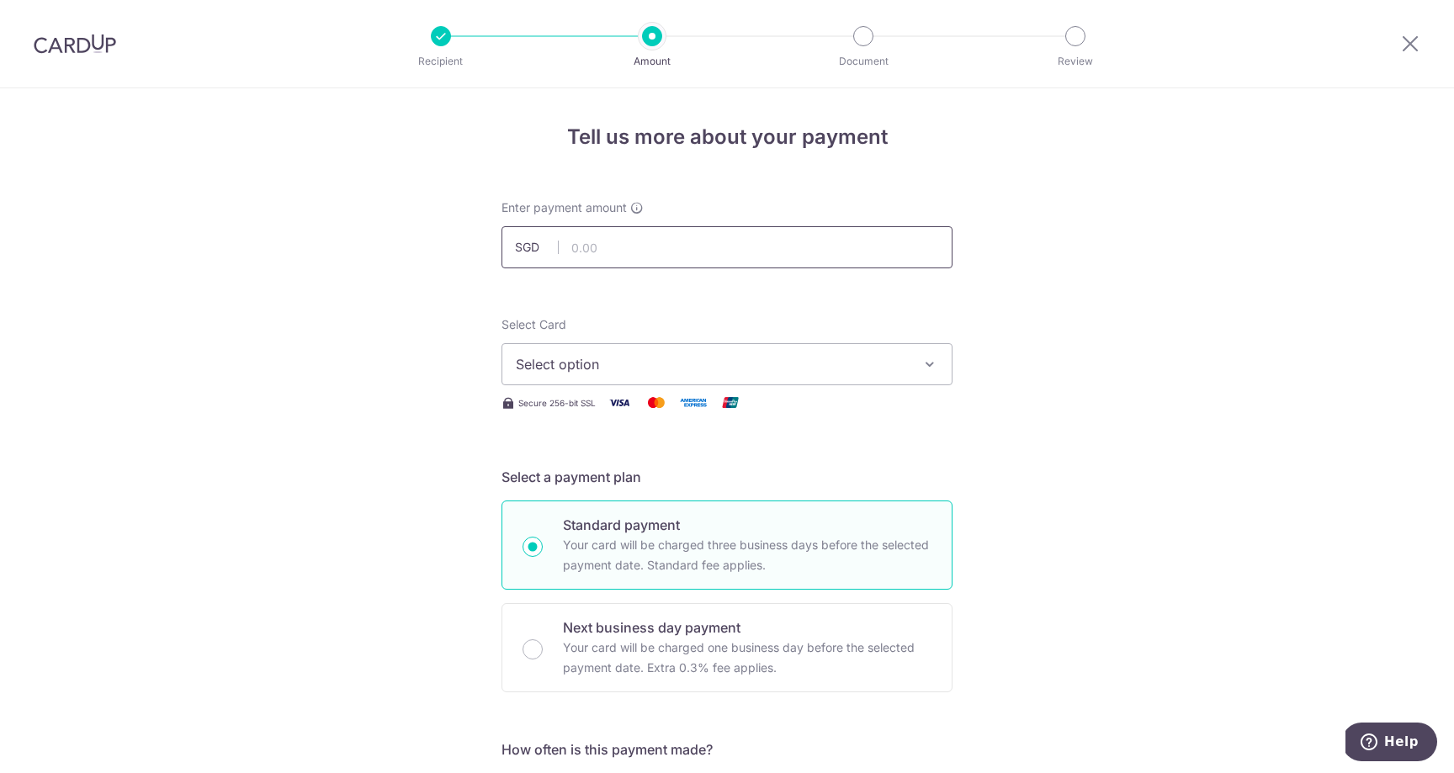
click at [792, 247] on input "text" at bounding box center [727, 247] width 451 height 42
type input "1,430.08"
click at [850, 380] on button "Select option" at bounding box center [727, 364] width 451 height 42
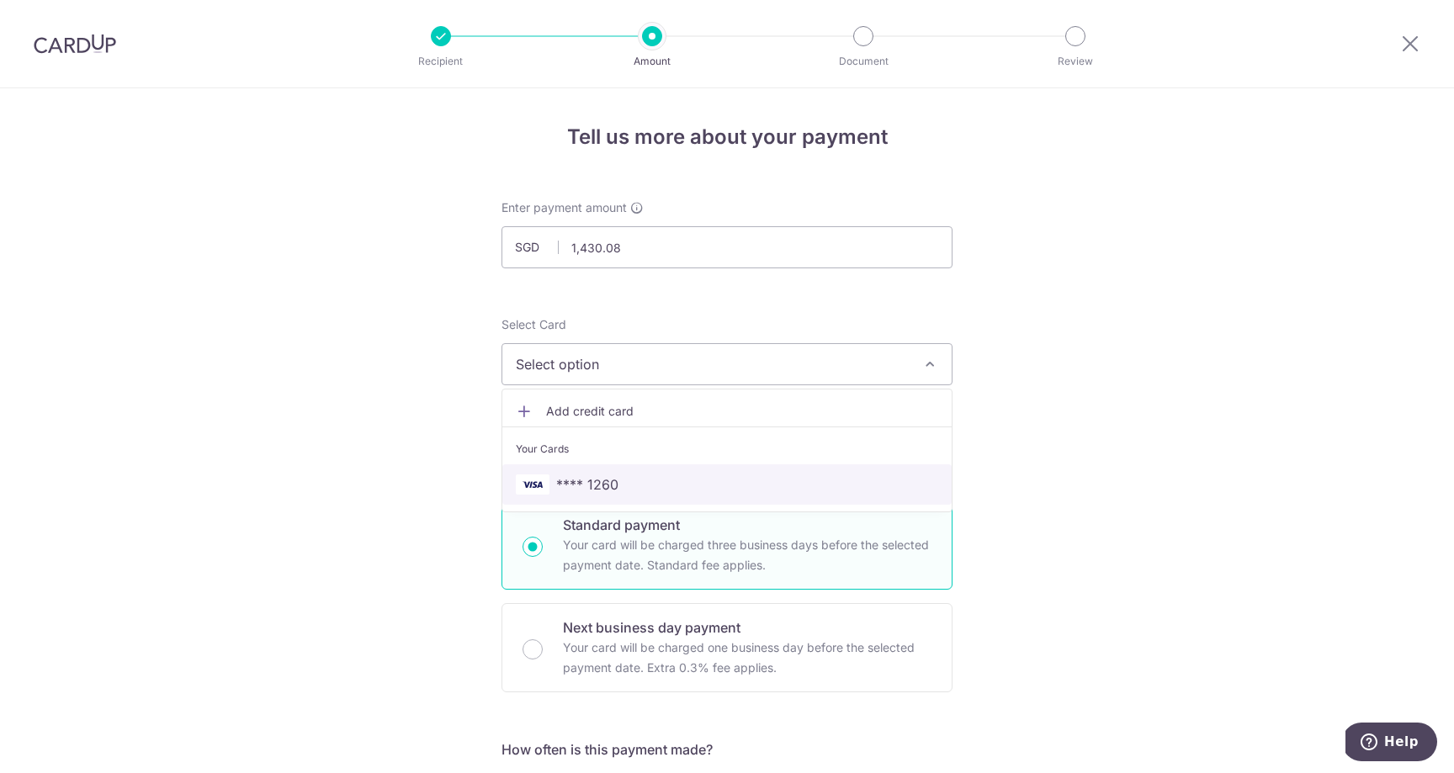
click at [817, 481] on span "**** 1260" at bounding box center [727, 485] width 422 height 20
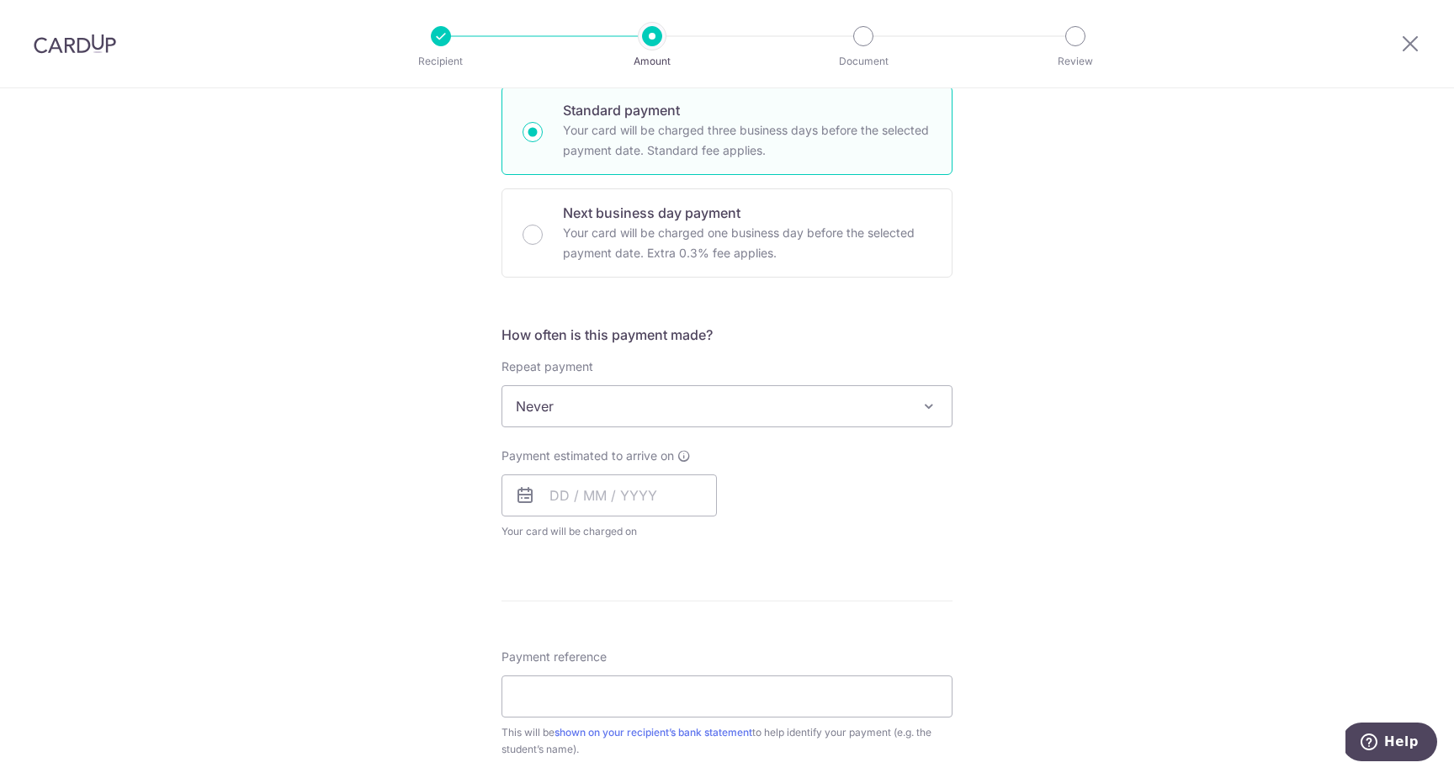
scroll to position [442, 0]
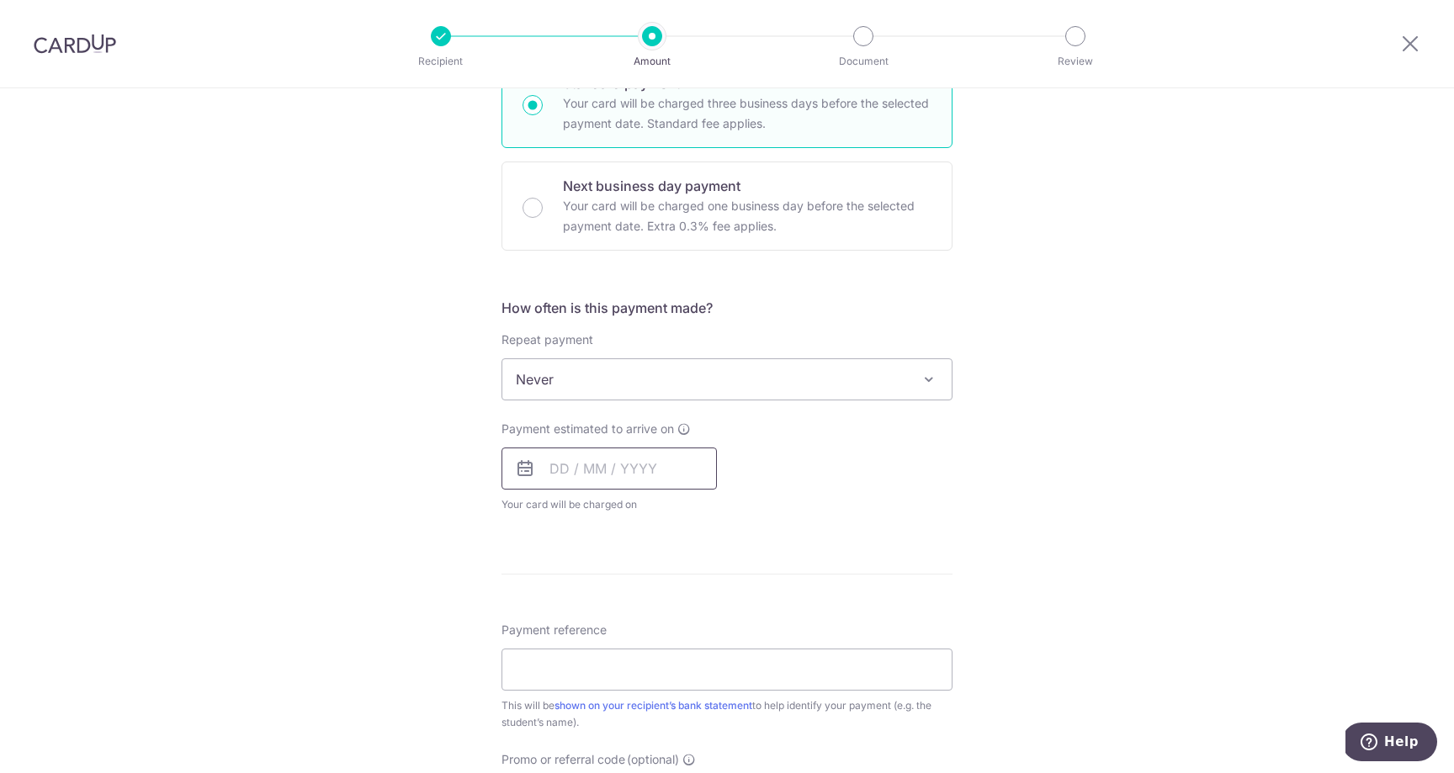
click at [647, 475] on input "text" at bounding box center [609, 469] width 215 height 42
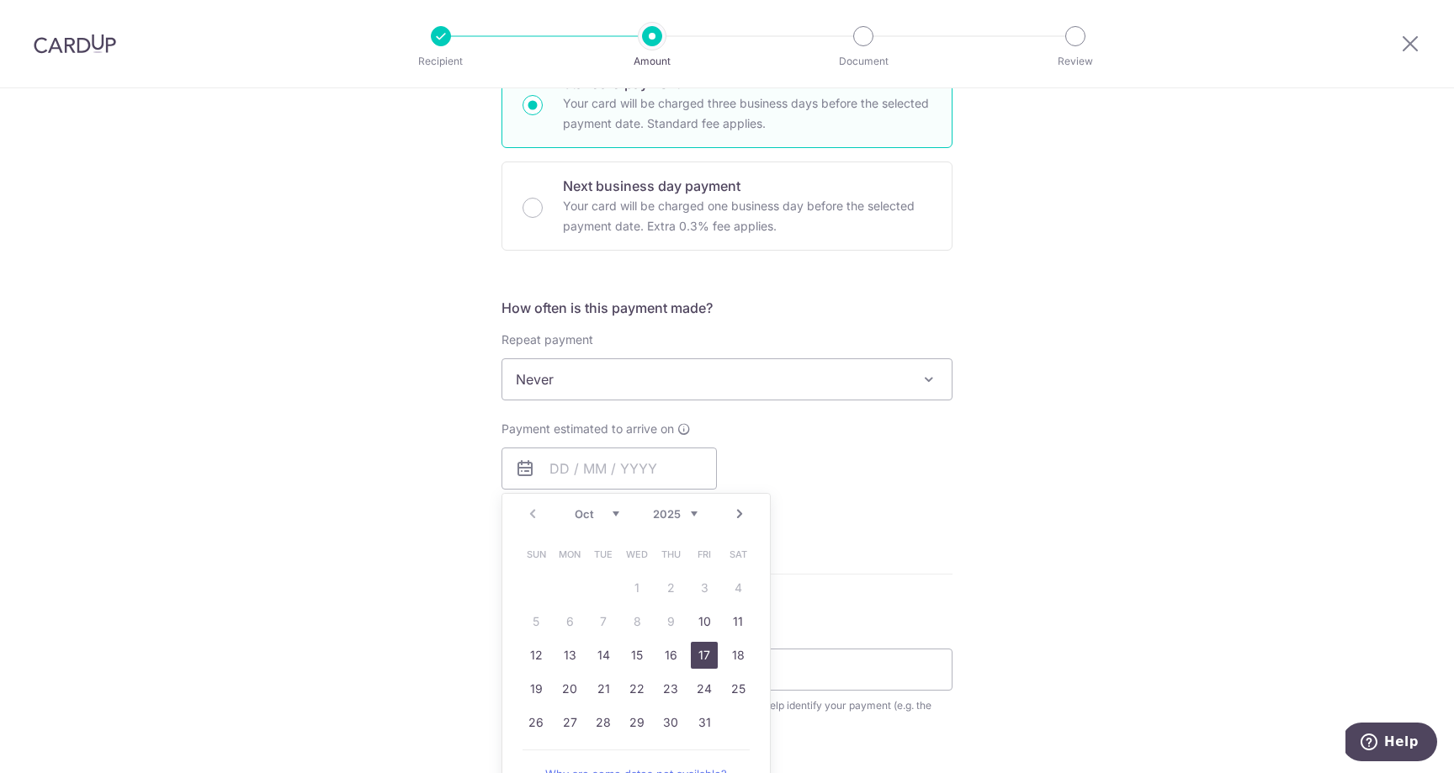
click at [698, 653] on link "17" at bounding box center [704, 655] width 27 height 27
type input "17/10/2025"
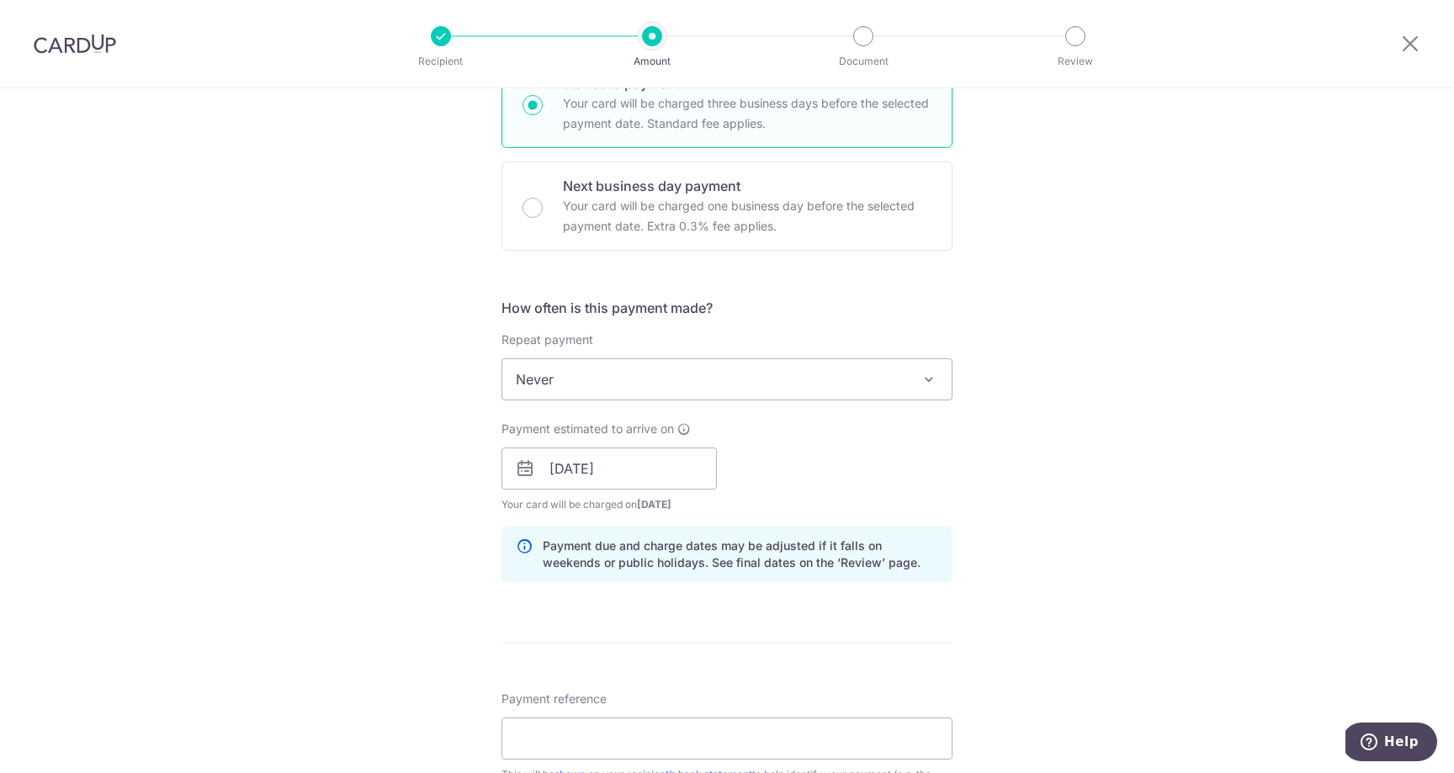
click at [960, 530] on div "Tell us more about your payment Enter payment amount SGD 1,430.08 1430.08 Selec…" at bounding box center [727, 442] width 1454 height 1591
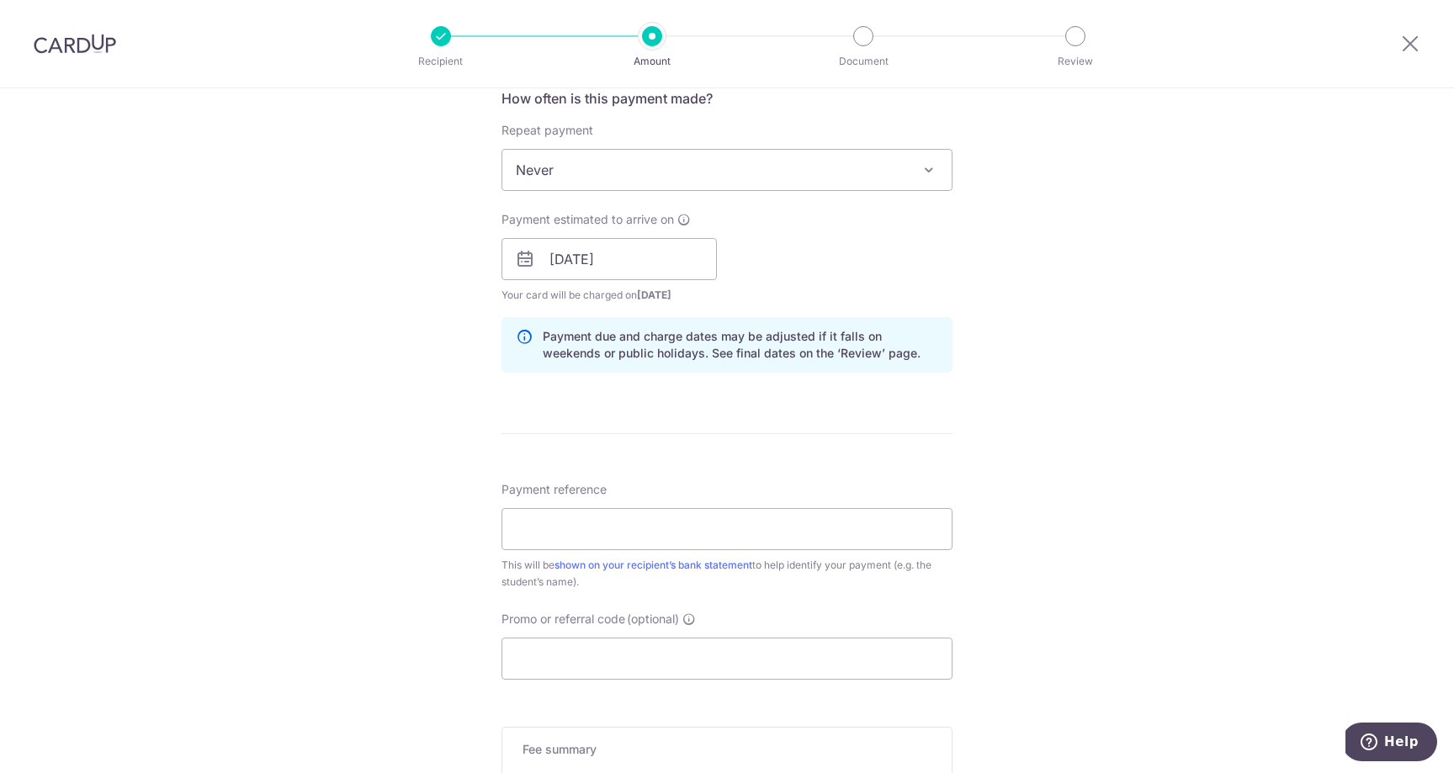
scroll to position [722, 0]
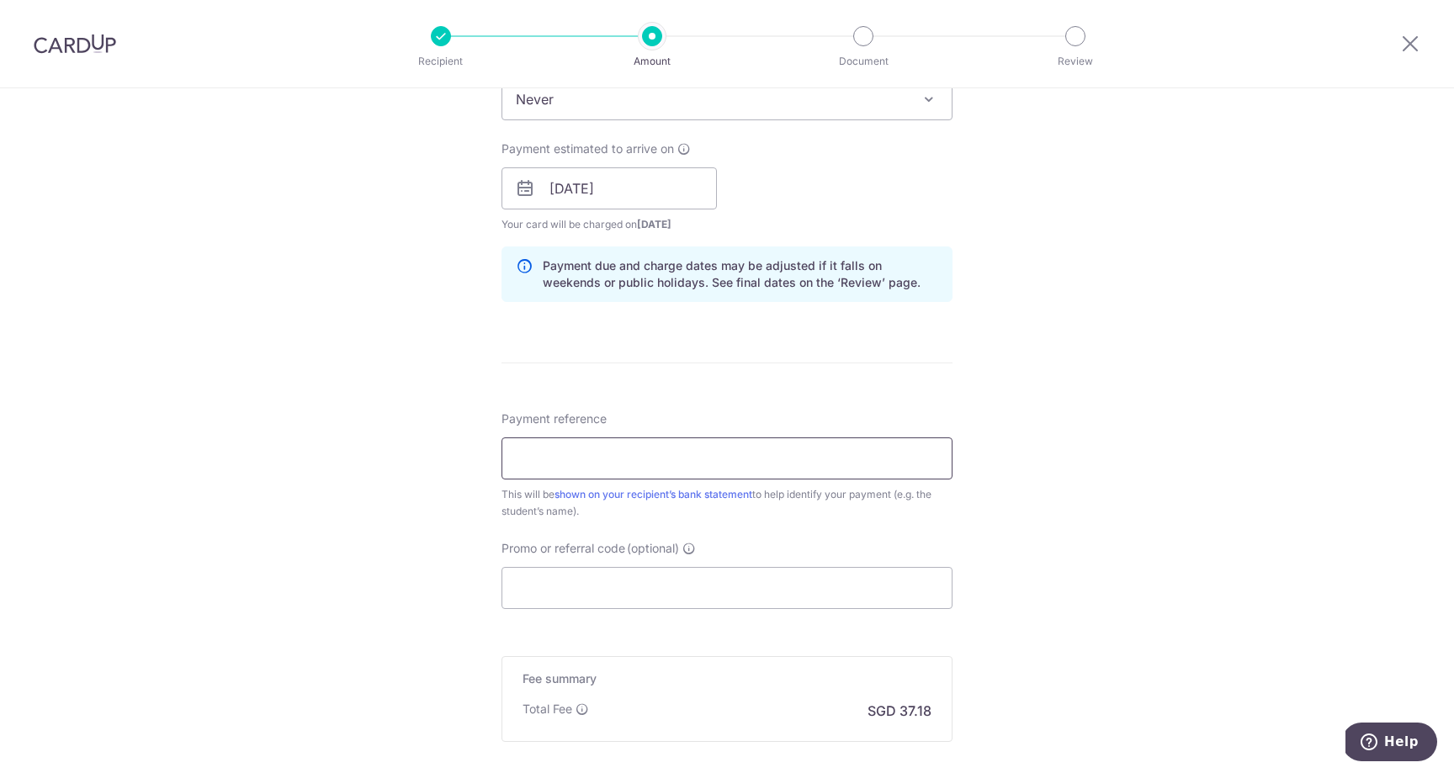
click at [645, 462] on input "Payment reference" at bounding box center [727, 459] width 451 height 42
paste input "EO-I25002818"
paste input "Ang Xin Xuan Alexis)"
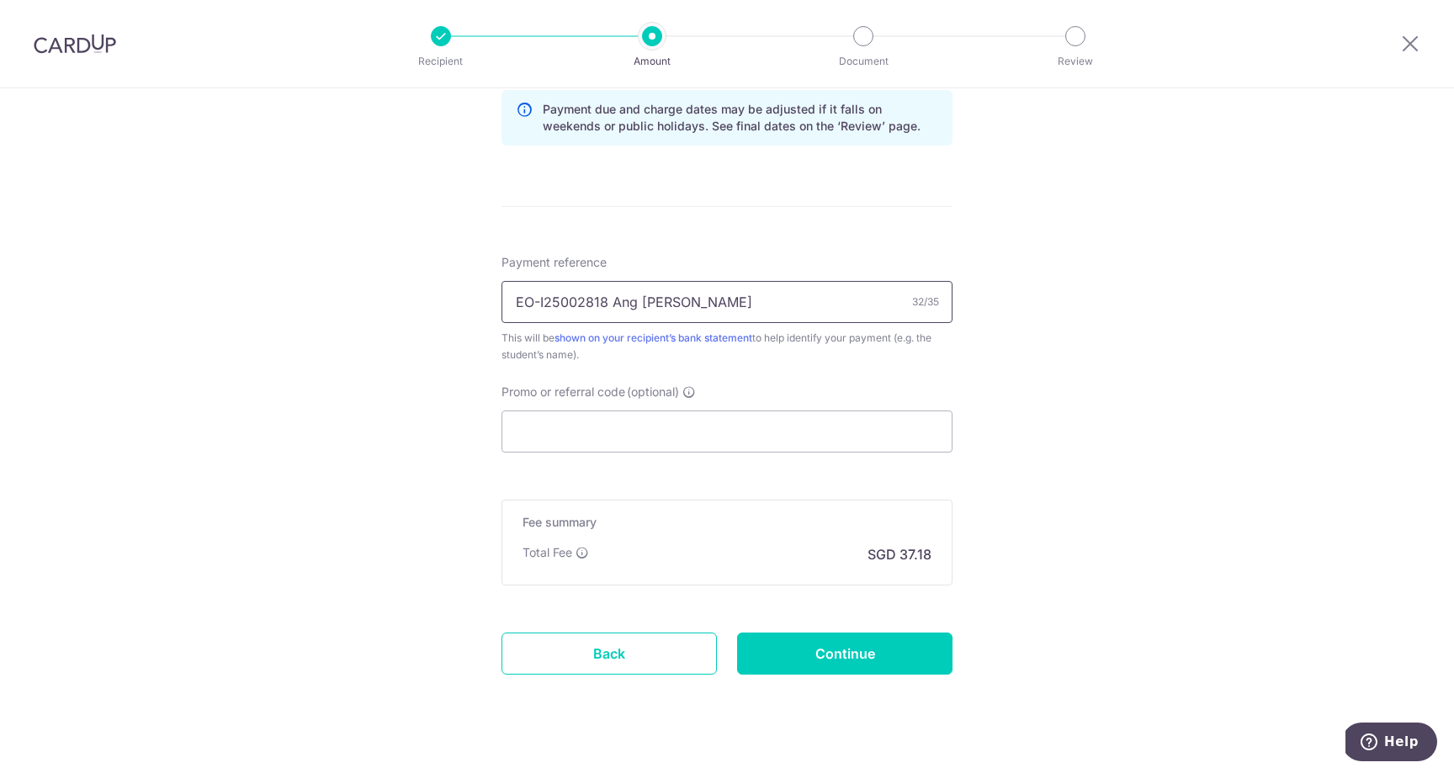
scroll to position [907, 0]
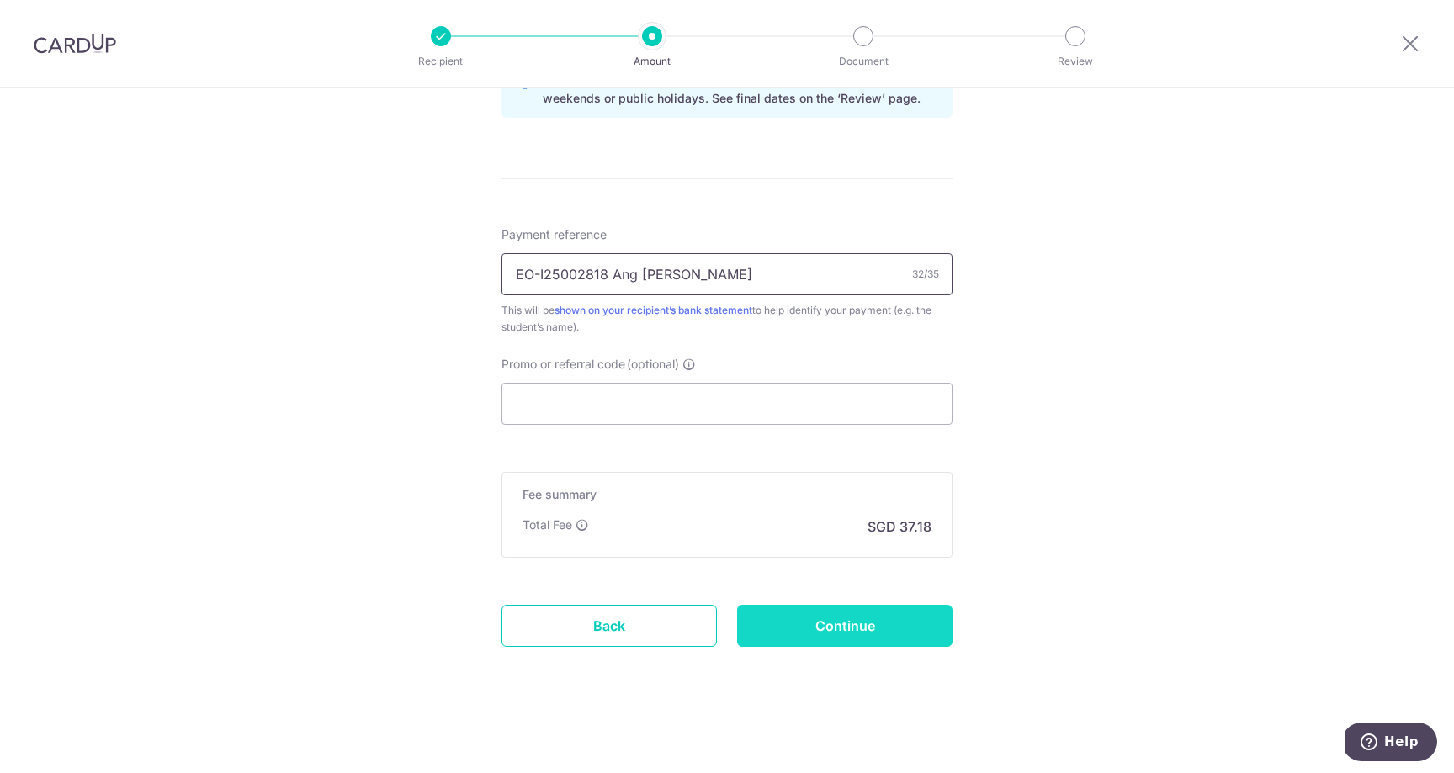
type input "EO-I25002818 Ang Xin Xuan Alexis"
click at [917, 629] on input "Continue" at bounding box center [844, 626] width 215 height 42
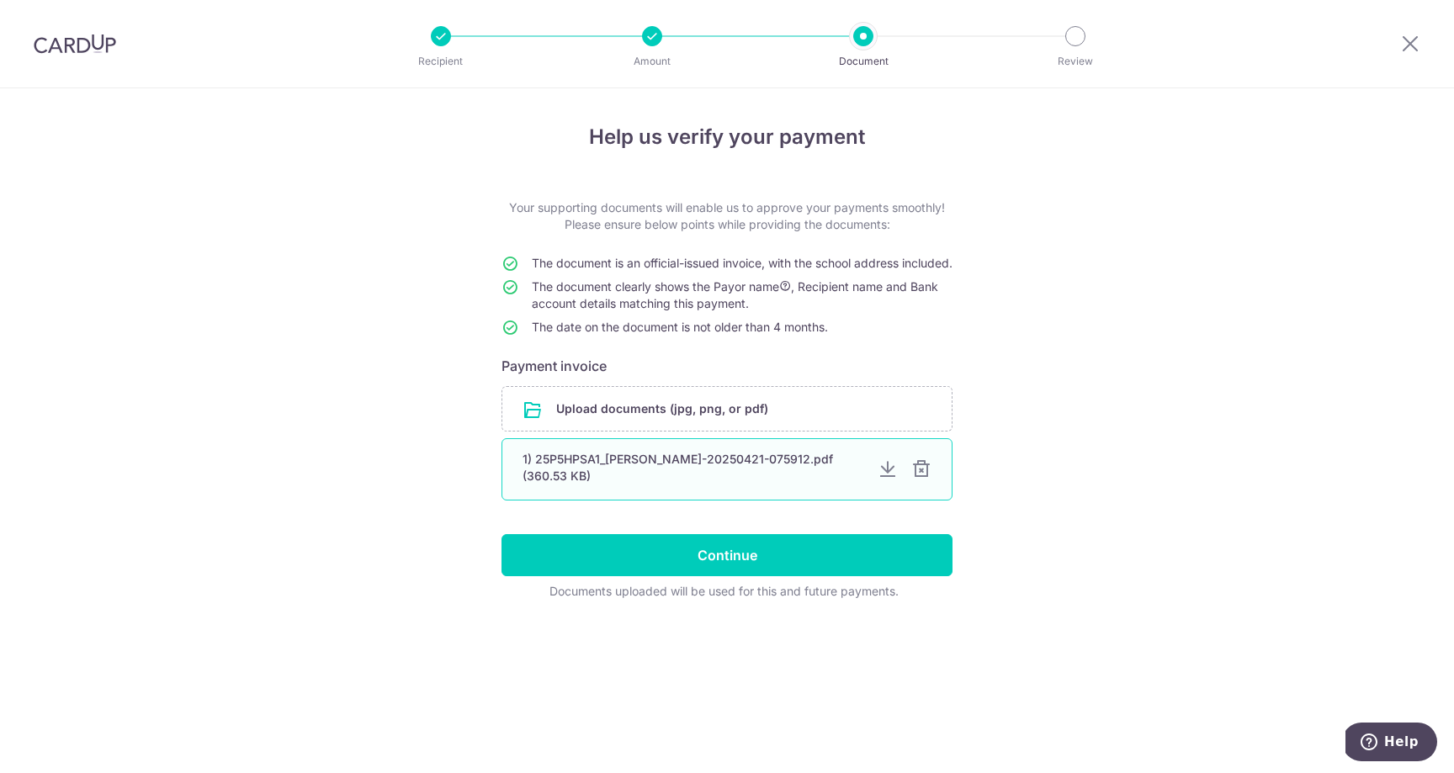
click at [929, 480] on div at bounding box center [921, 469] width 20 height 20
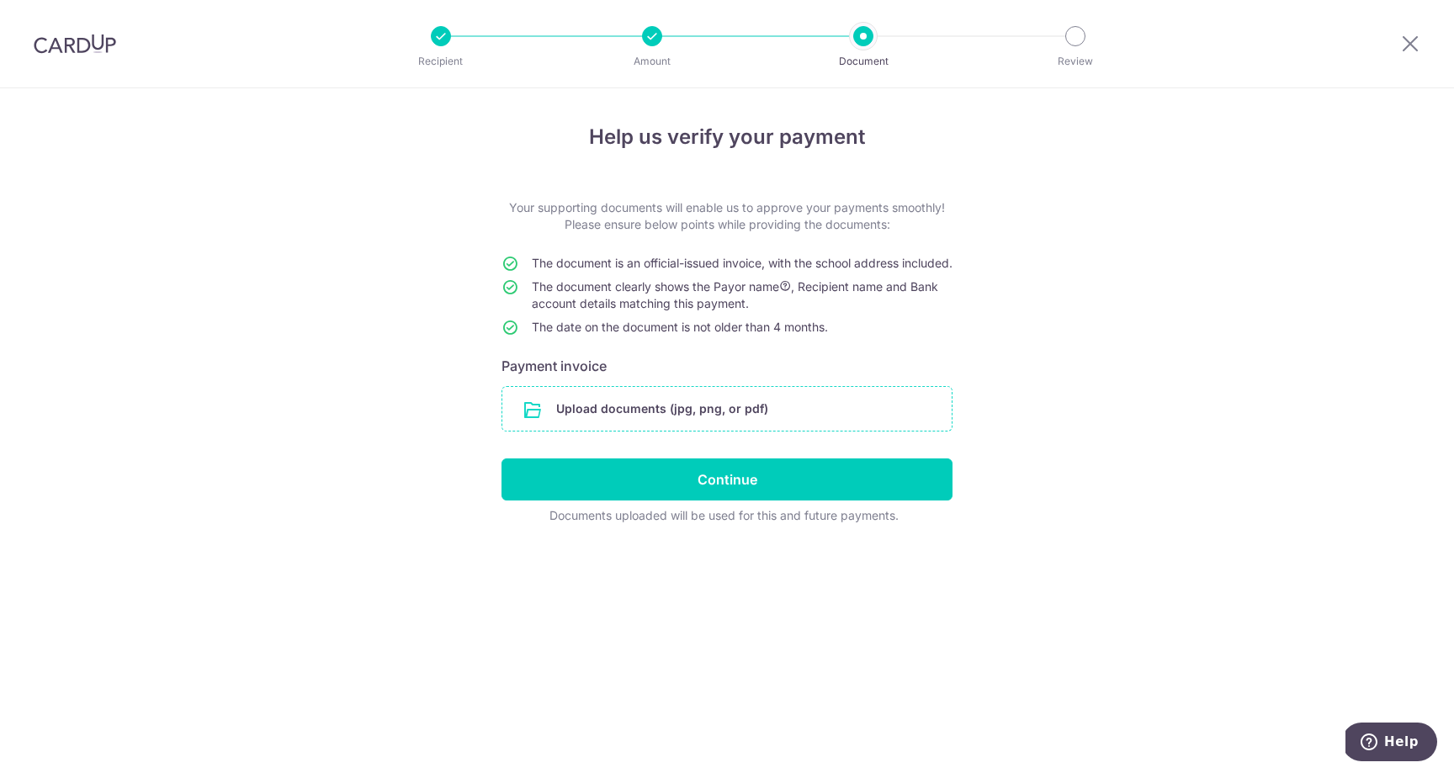
click at [873, 427] on input "file" at bounding box center [726, 409] width 449 height 44
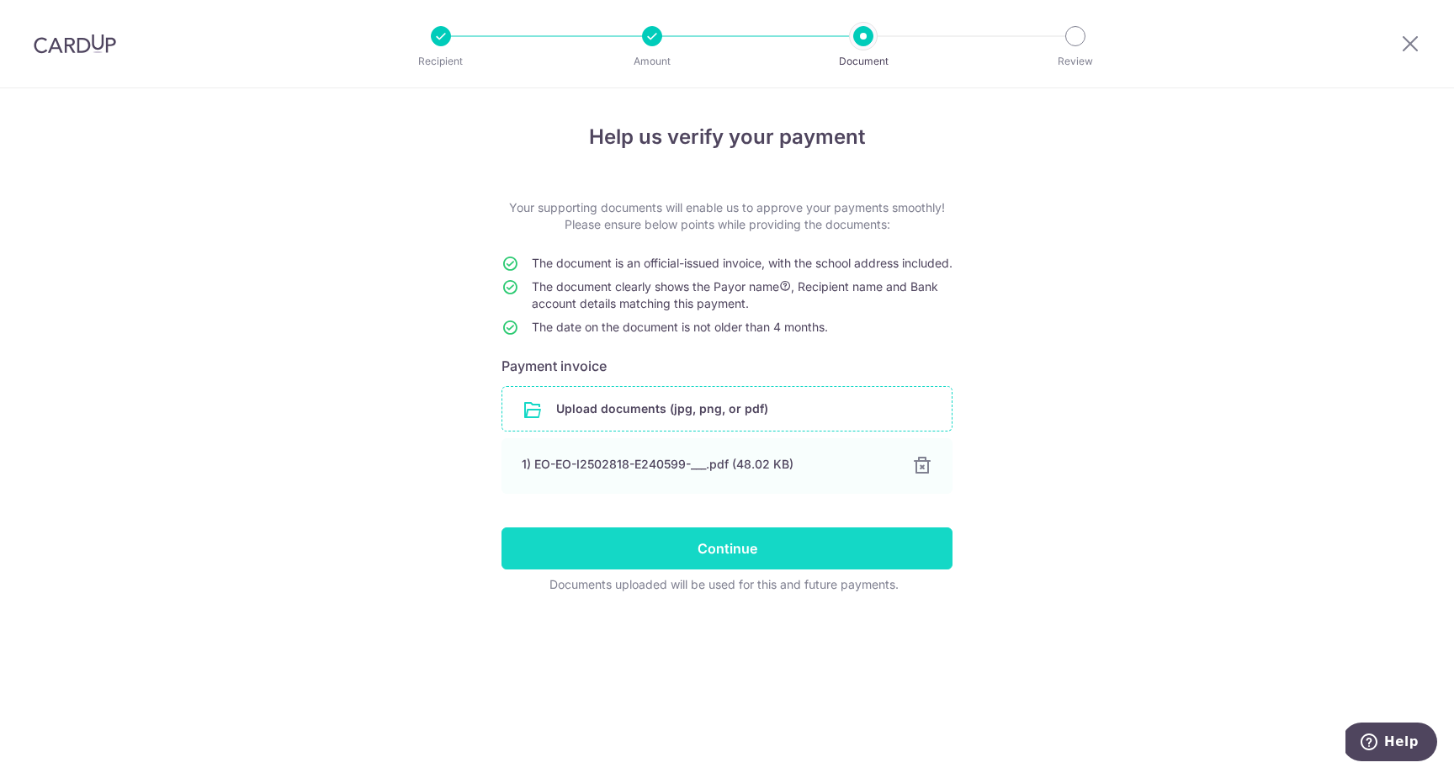
click at [813, 568] on input "Continue" at bounding box center [727, 549] width 451 height 42
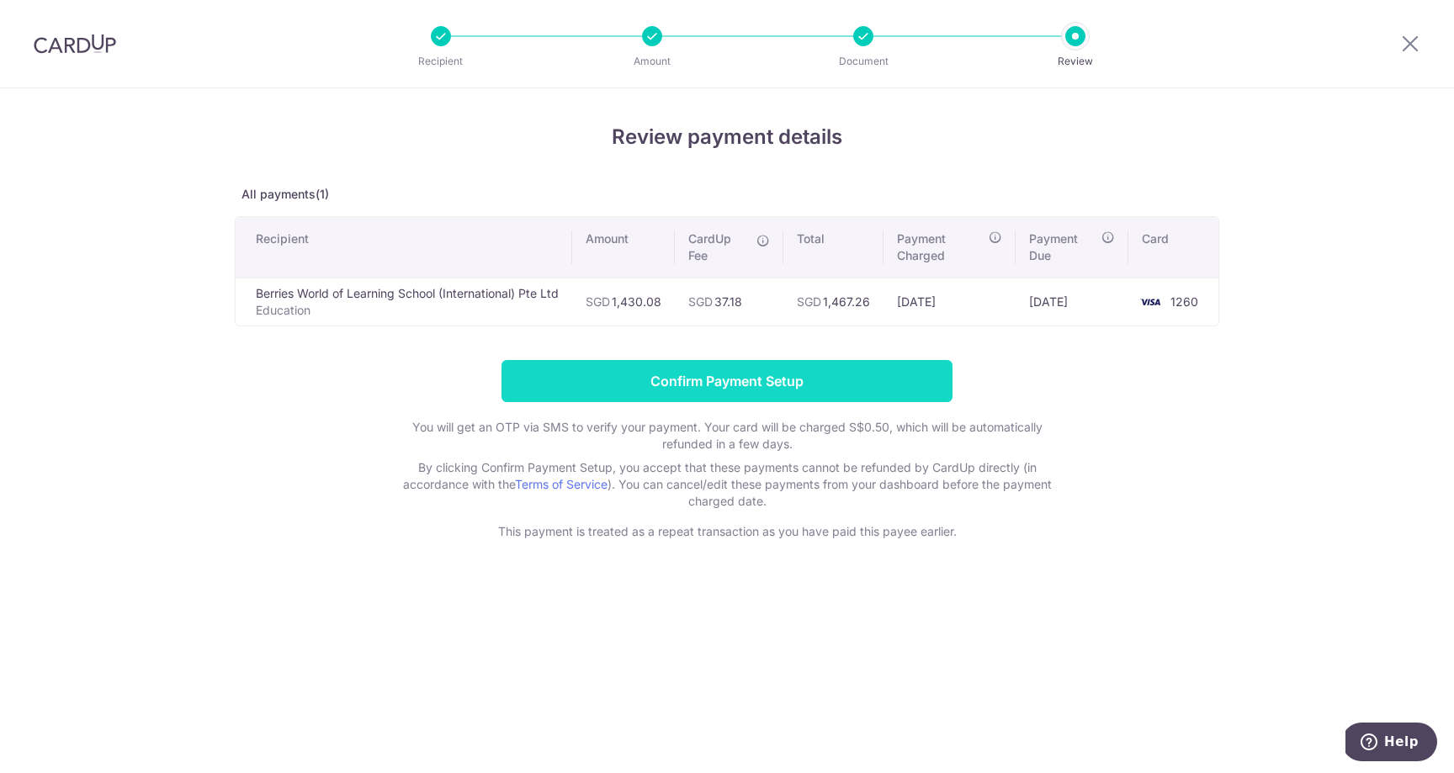
click at [837, 387] on input "Confirm Payment Setup" at bounding box center [727, 381] width 451 height 42
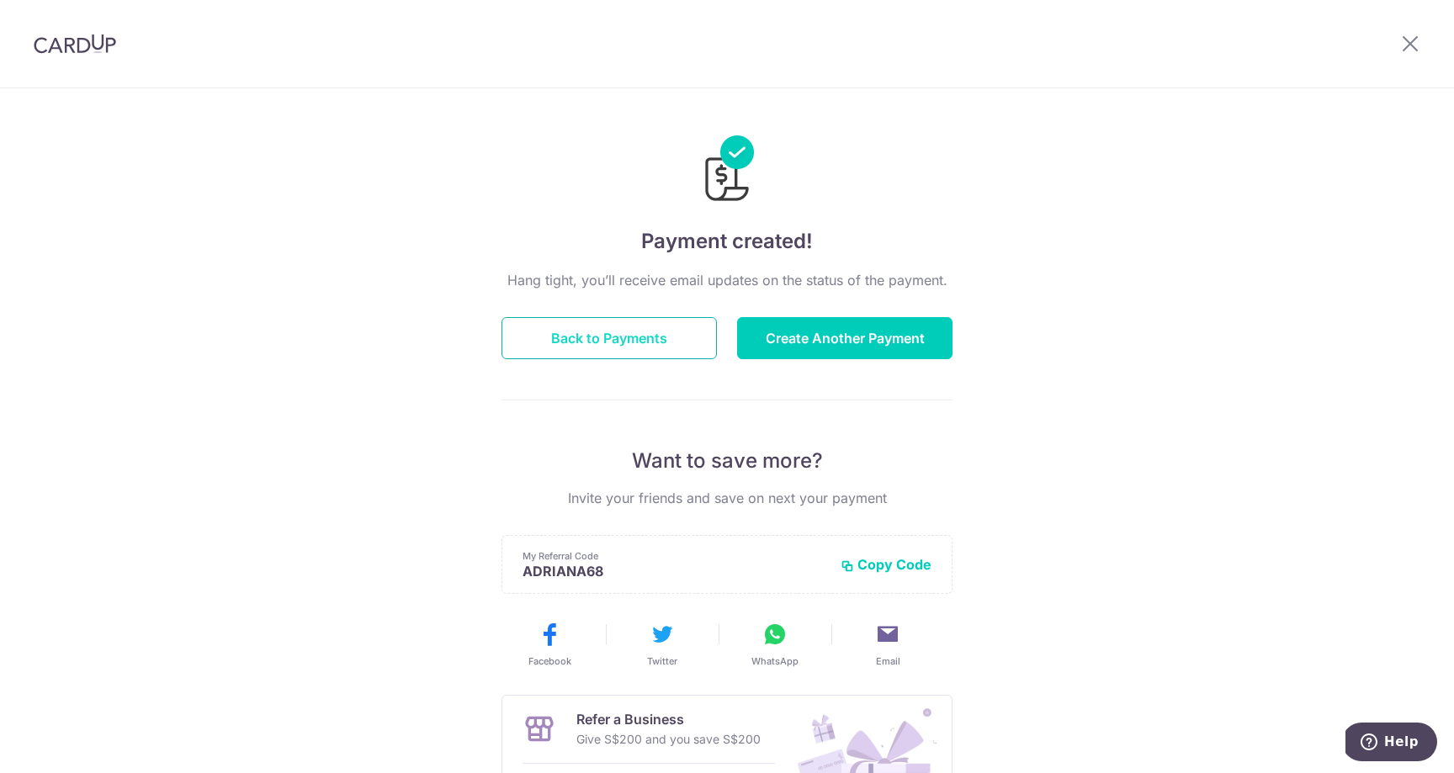
click at [669, 343] on button "Back to Payments" at bounding box center [609, 338] width 215 height 42
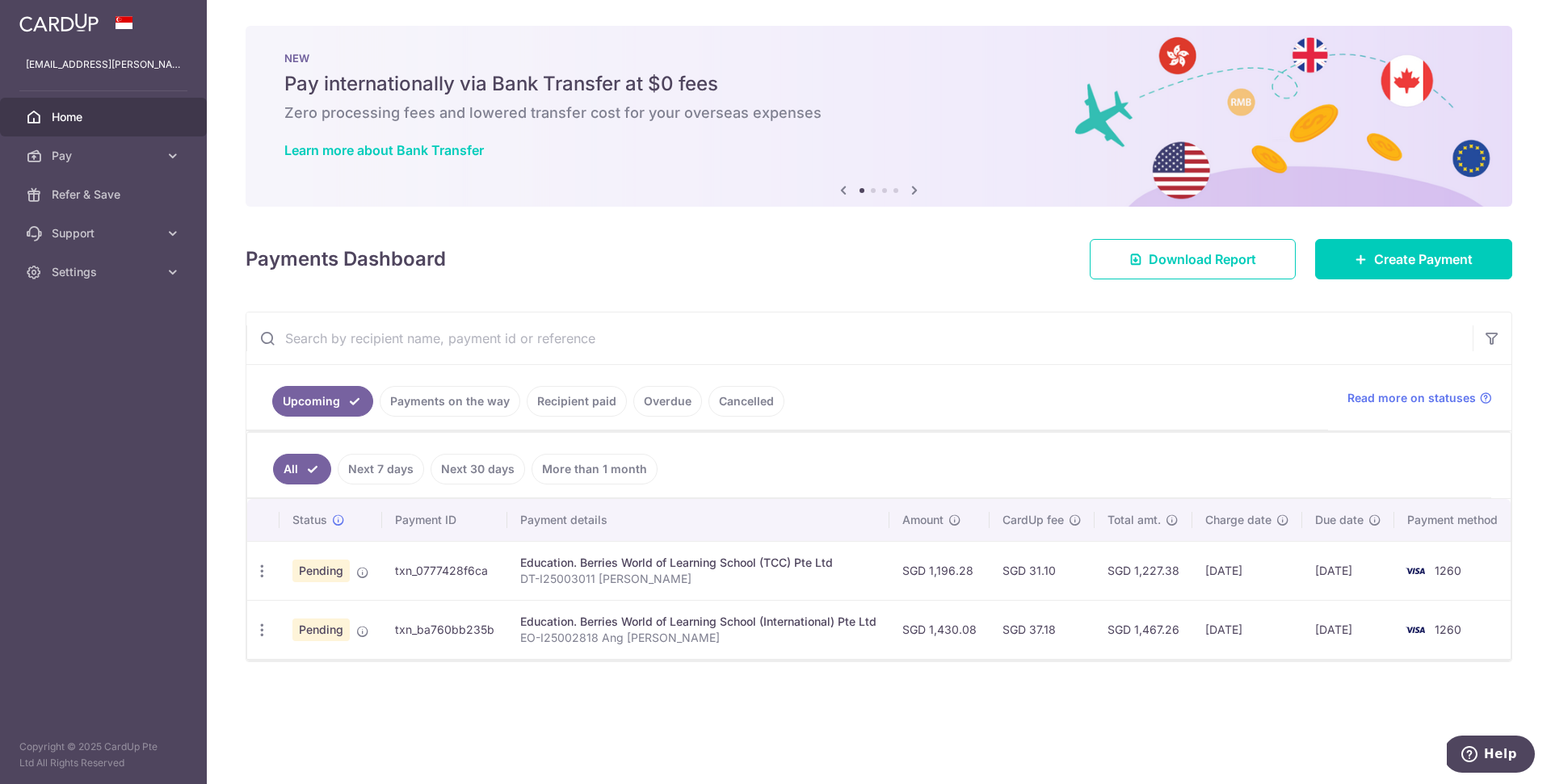
click at [332, 692] on div "× Pause Schedule Pause all future payments in this series Pause just this one p…" at bounding box center [878, 392] width 1344 height 784
